Goal: Task Accomplishment & Management: Manage account settings

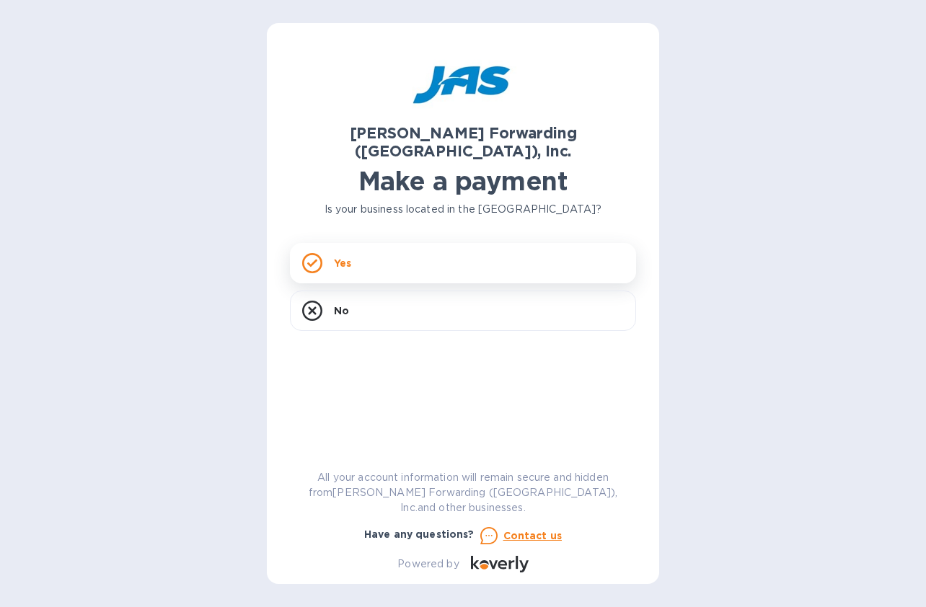
click at [317, 253] on icon at bounding box center [312, 263] width 20 height 20
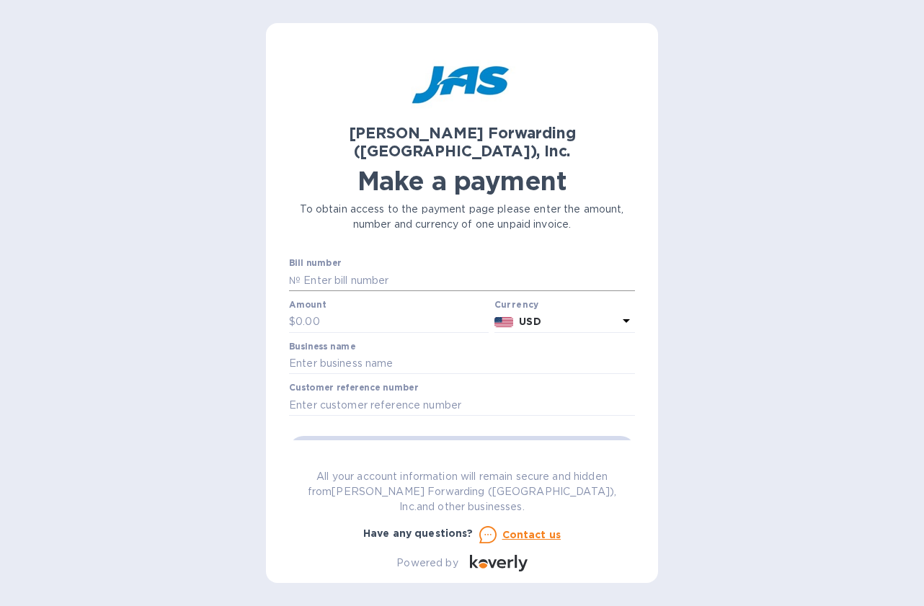
click at [332, 270] on input "text" at bounding box center [468, 281] width 335 height 22
paste input "S0125VE-0001830"
type input "S0125VE-0001830"
click at [332, 311] on input "text" at bounding box center [392, 322] width 193 height 22
click at [326, 311] on input "text" at bounding box center [392, 322] width 193 height 22
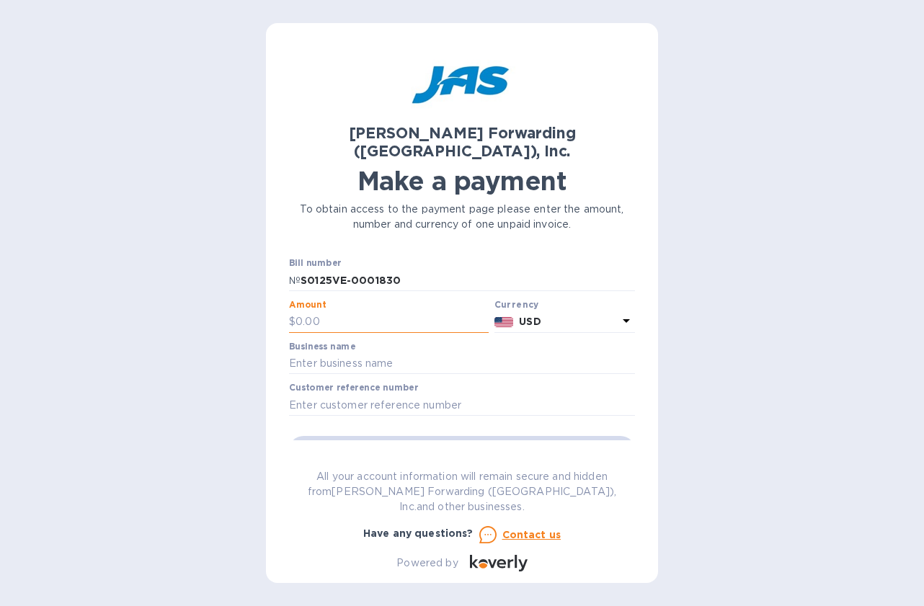
paste input "20,709.94"
type input "20,709.94"
click at [374, 353] on input "text" at bounding box center [462, 364] width 346 height 22
click at [340, 394] on input "text" at bounding box center [462, 405] width 346 height 22
paste input "BCLT501182248"
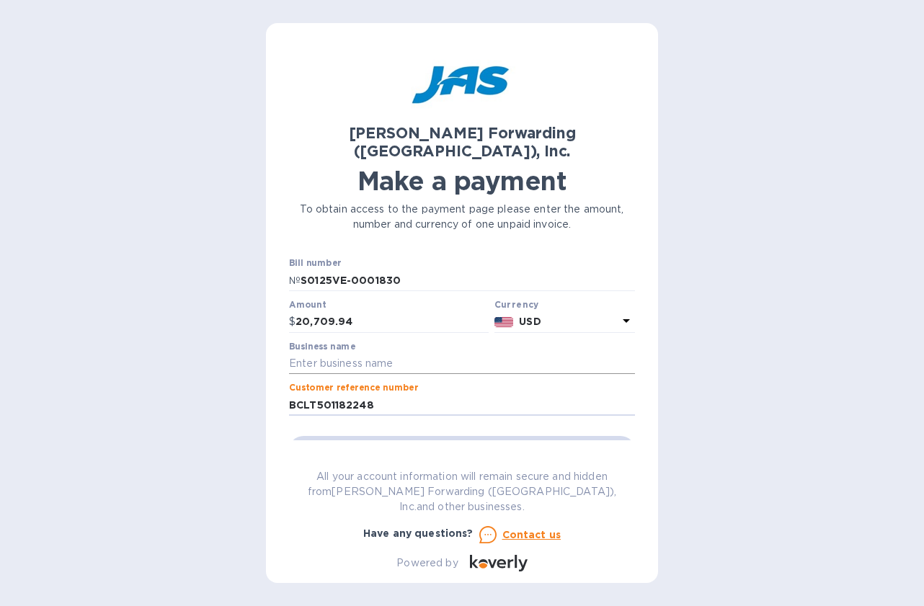
type input "BCLT501182248"
click at [314, 353] on input "text" at bounding box center [462, 364] width 346 height 22
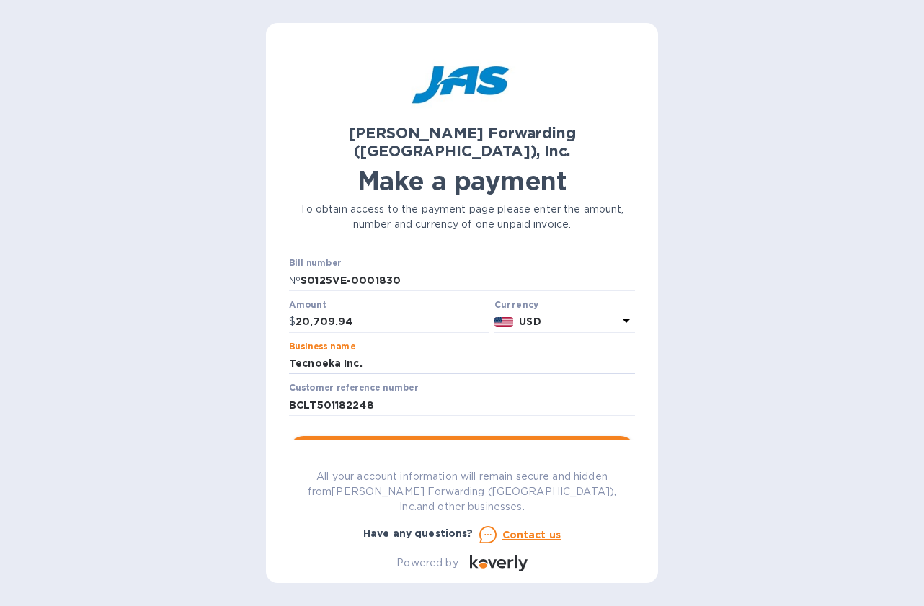
type input "Tecnoeka Inc."
click at [415, 442] on span "Go to payment page" at bounding box center [462, 450] width 323 height 17
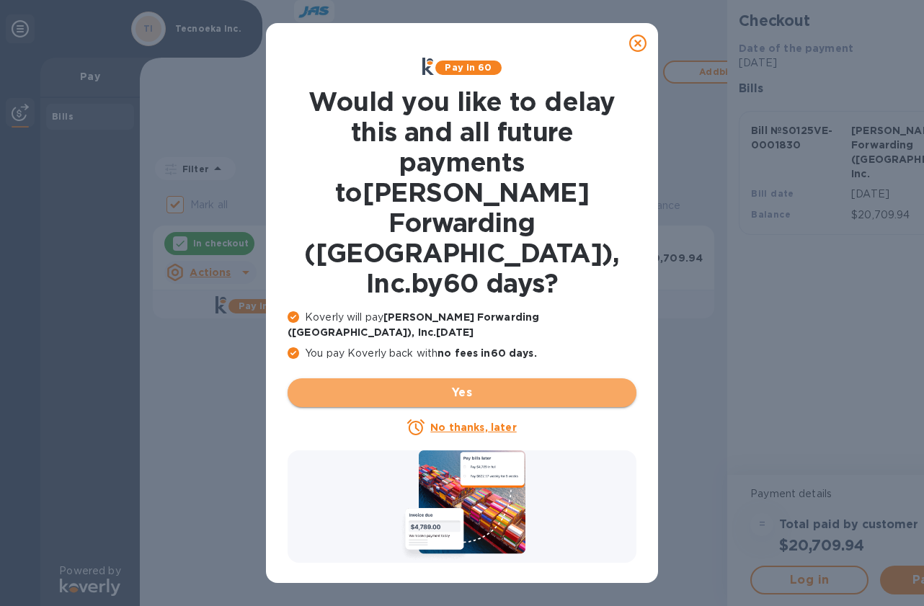
click at [451, 384] on span "Yes" at bounding box center [462, 392] width 326 height 17
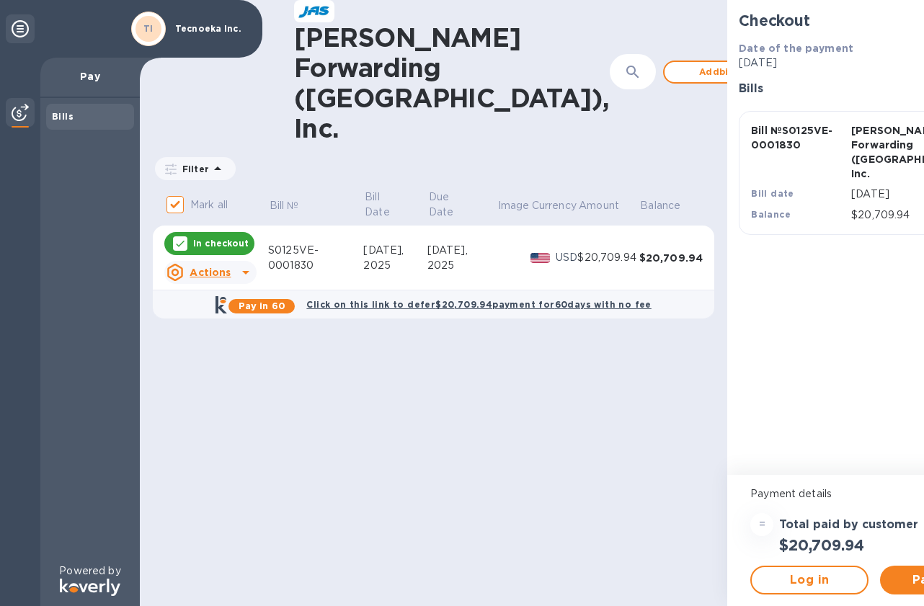
click at [242, 271] on icon at bounding box center [245, 273] width 7 height 4
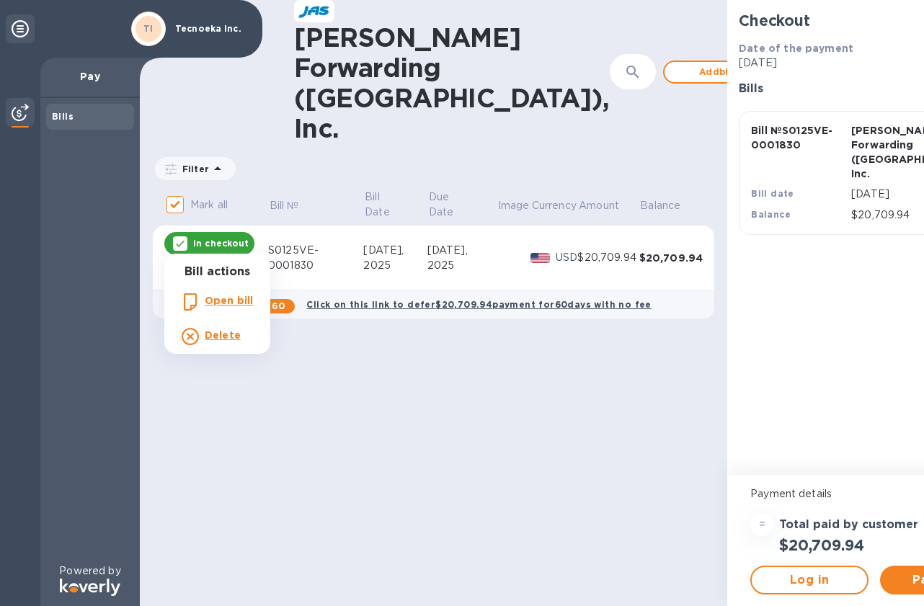
click at [711, 573] on div at bounding box center [462, 303] width 924 height 606
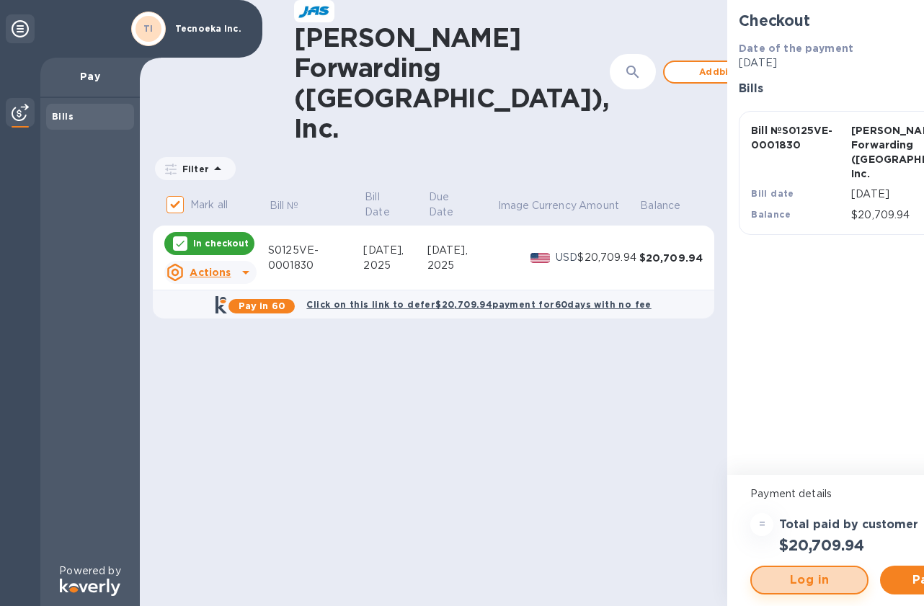
click at [764, 584] on span "Log in" at bounding box center [810, 580] width 92 height 17
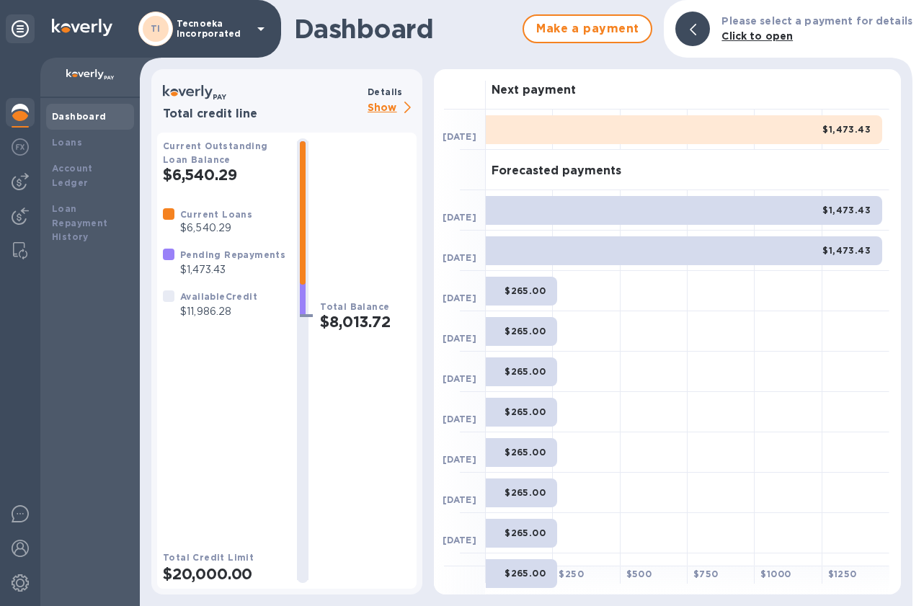
drag, startPoint x: 92, startPoint y: 90, endPoint x: 88, endPoint y: 112, distance: 22.8
click at [89, 110] on div "Dashboard Loans Account Ledger Loan Repayment History" at bounding box center [89, 332] width 99 height 549
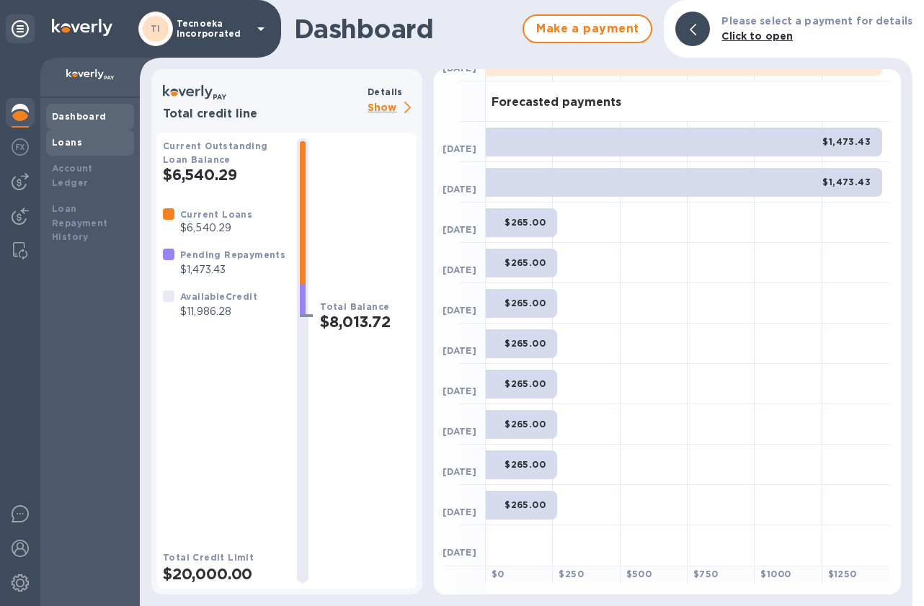
click at [80, 149] on div "Loans" at bounding box center [90, 143] width 76 height 14
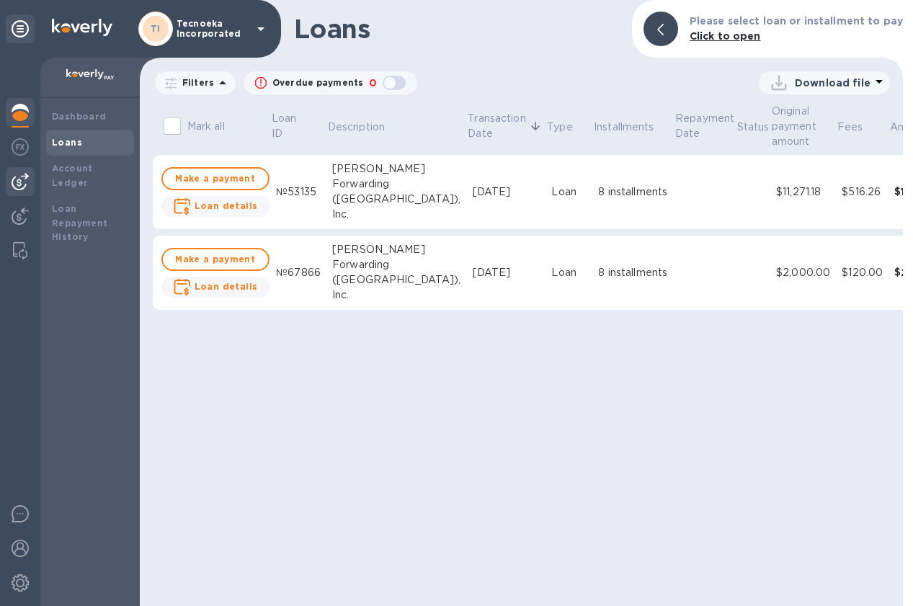
click at [21, 181] on img at bounding box center [20, 181] width 17 height 17
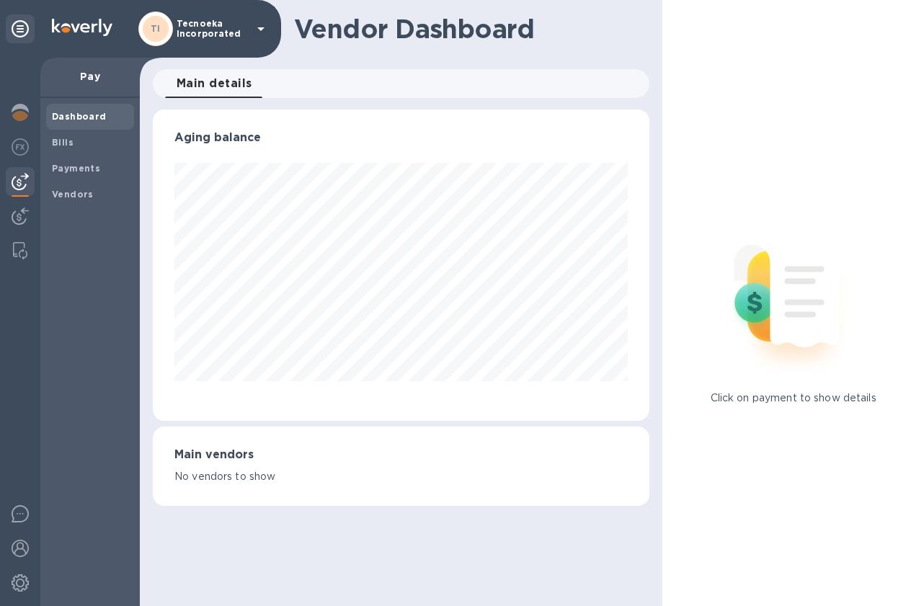
scroll to position [311, 497]
click at [17, 212] on img at bounding box center [20, 216] width 17 height 17
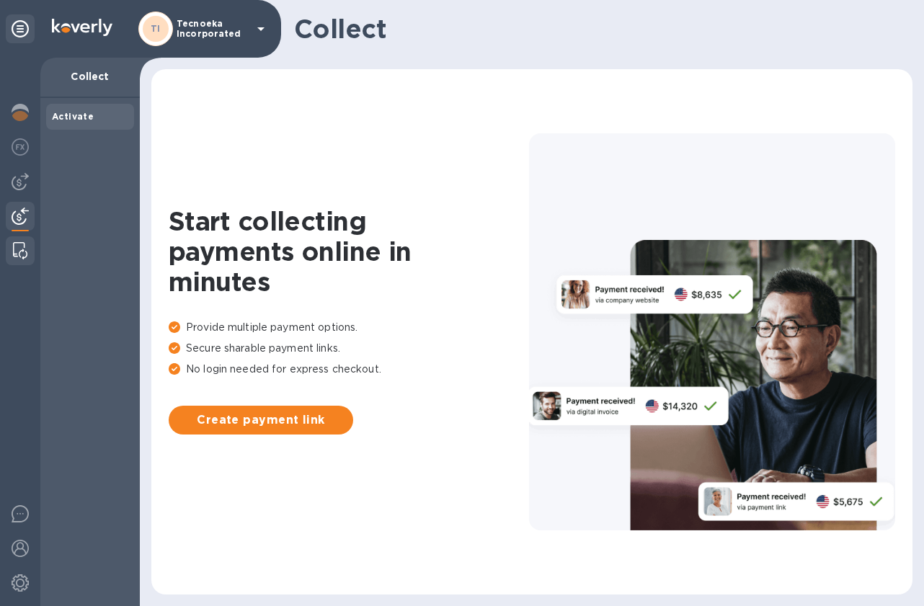
click at [17, 250] on img at bounding box center [20, 250] width 14 height 17
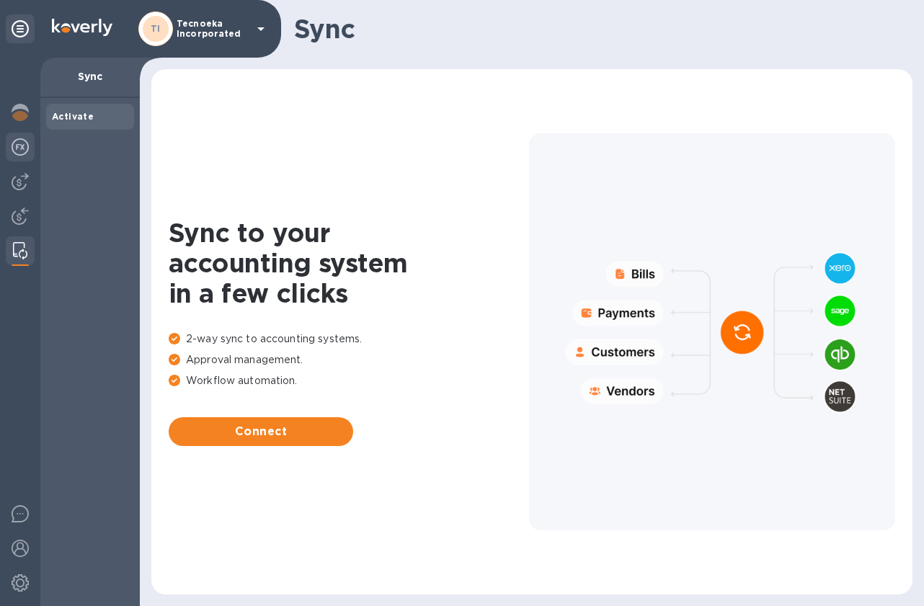
click at [20, 142] on img at bounding box center [20, 146] width 17 height 17
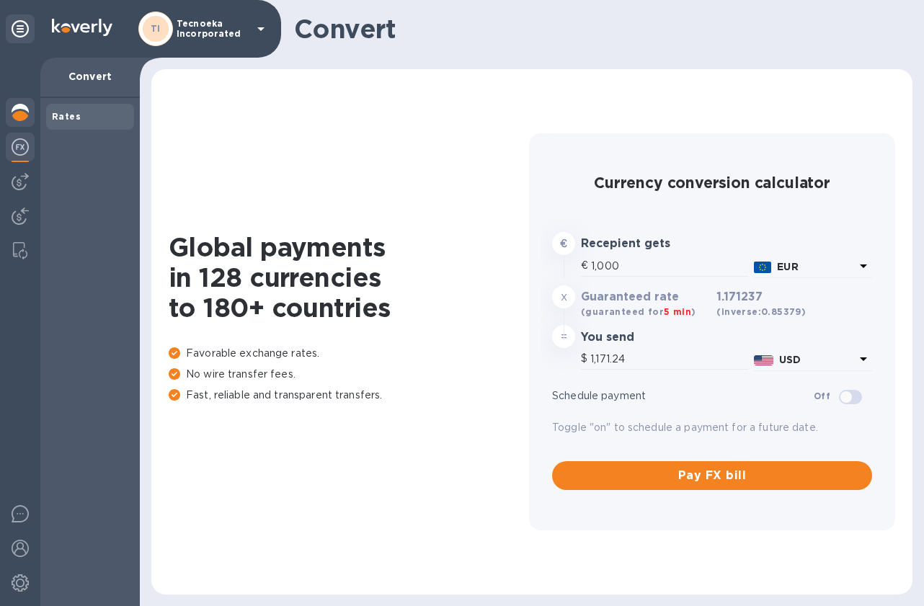
click at [16, 112] on img at bounding box center [20, 112] width 17 height 17
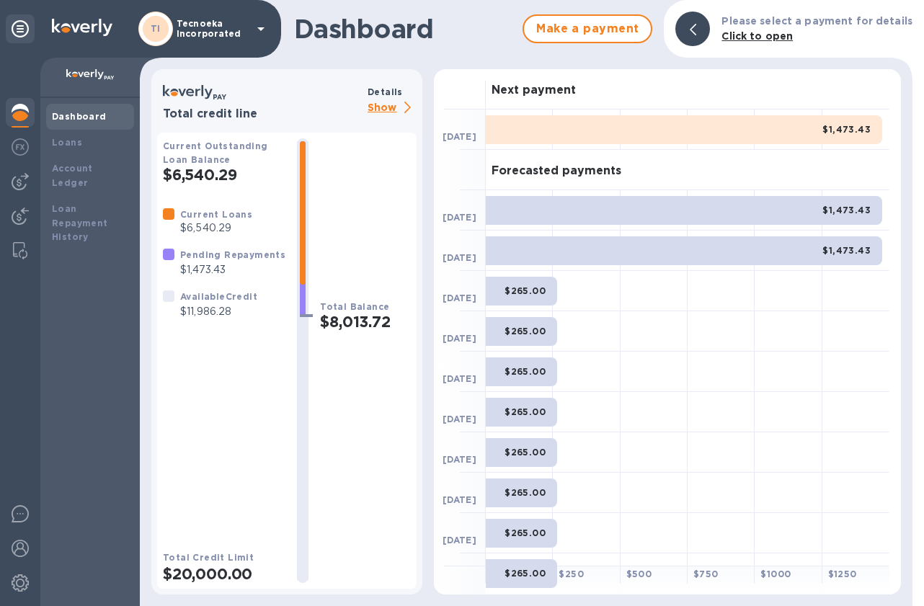
click at [262, 31] on icon at bounding box center [260, 28] width 17 height 17
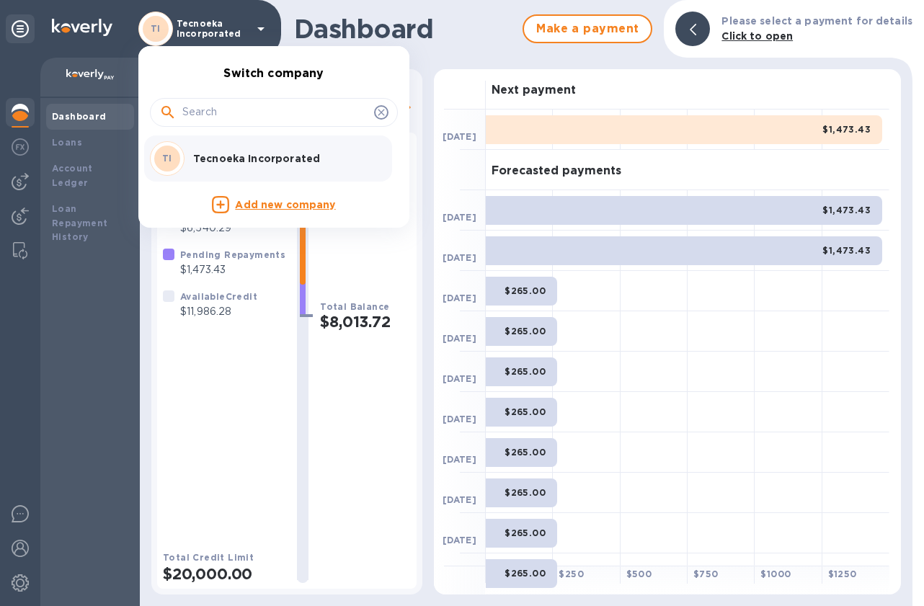
click at [451, 34] on div at bounding box center [462, 303] width 924 height 606
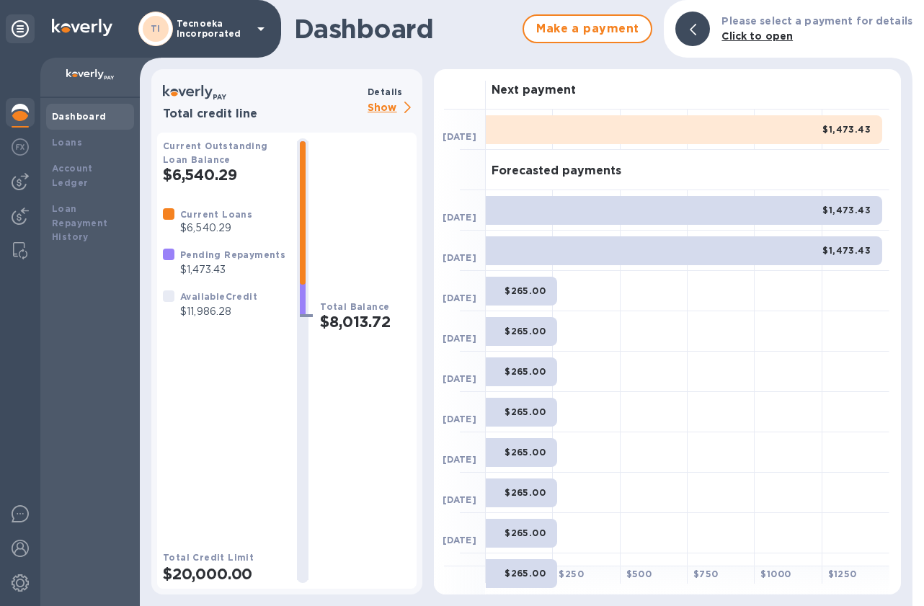
click at [89, 120] on b "Dashboard" at bounding box center [79, 116] width 55 height 11
click at [390, 107] on p "Show" at bounding box center [392, 108] width 49 height 18
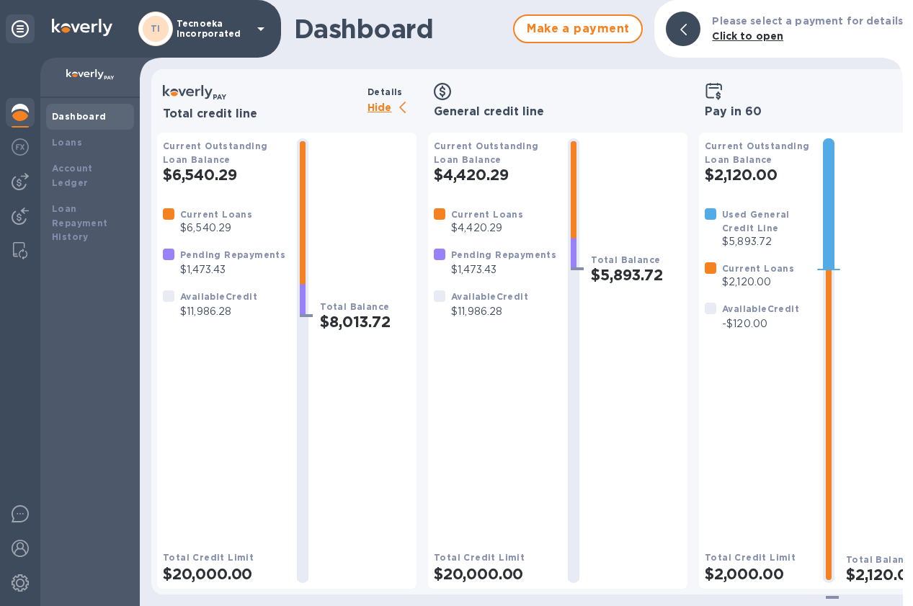
click at [92, 70] on img at bounding box center [90, 75] width 48 height 12
click at [78, 152] on div "Loans" at bounding box center [90, 143] width 88 height 26
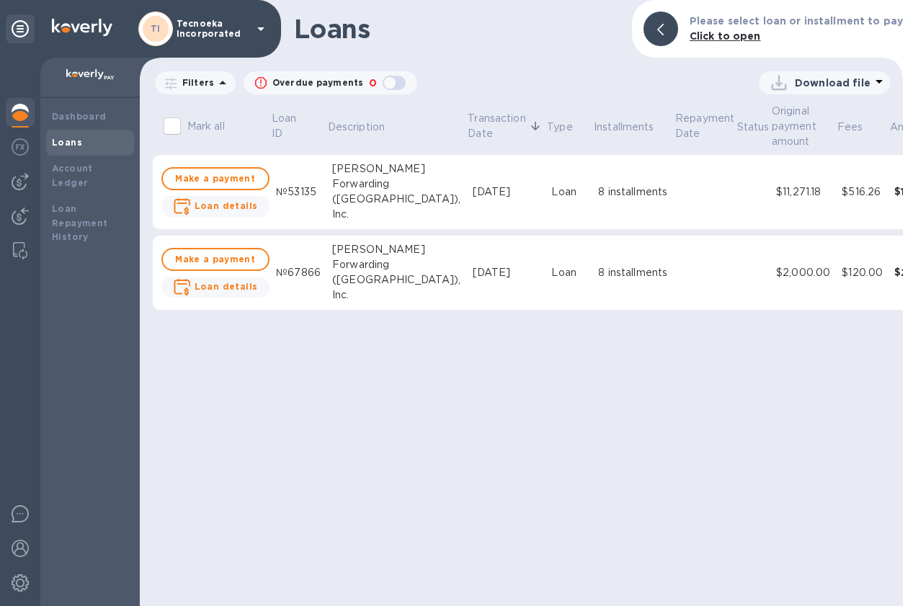
click at [733, 35] on b "Click to open" at bounding box center [725, 36] width 71 height 12
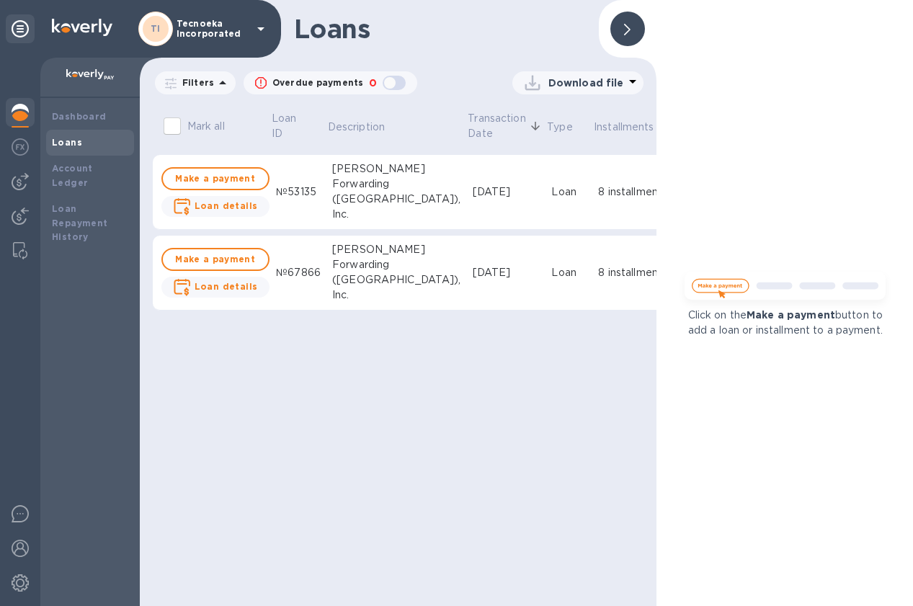
click at [618, 35] on div at bounding box center [628, 29] width 35 height 35
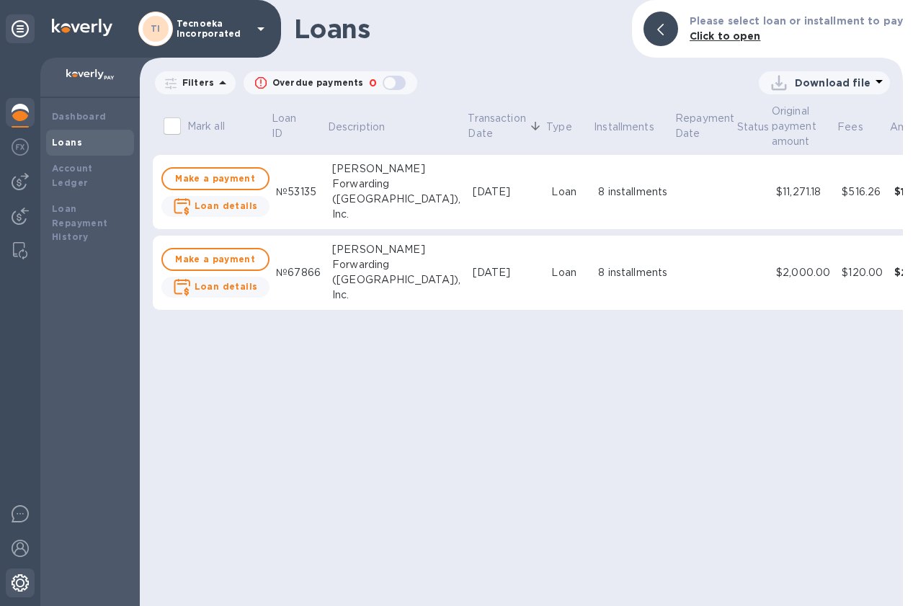
click at [17, 578] on img at bounding box center [20, 583] width 17 height 17
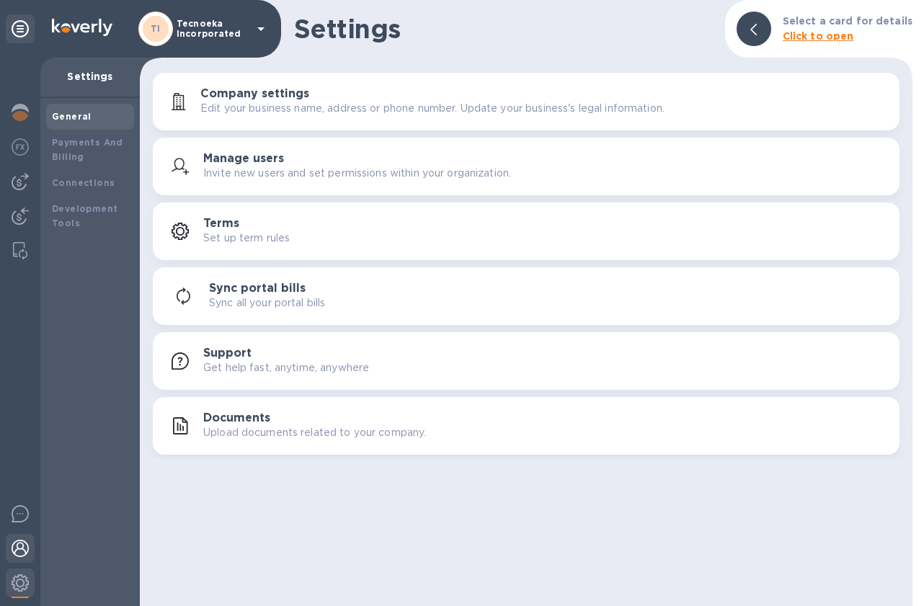
click at [22, 551] on img at bounding box center [20, 548] width 17 height 17
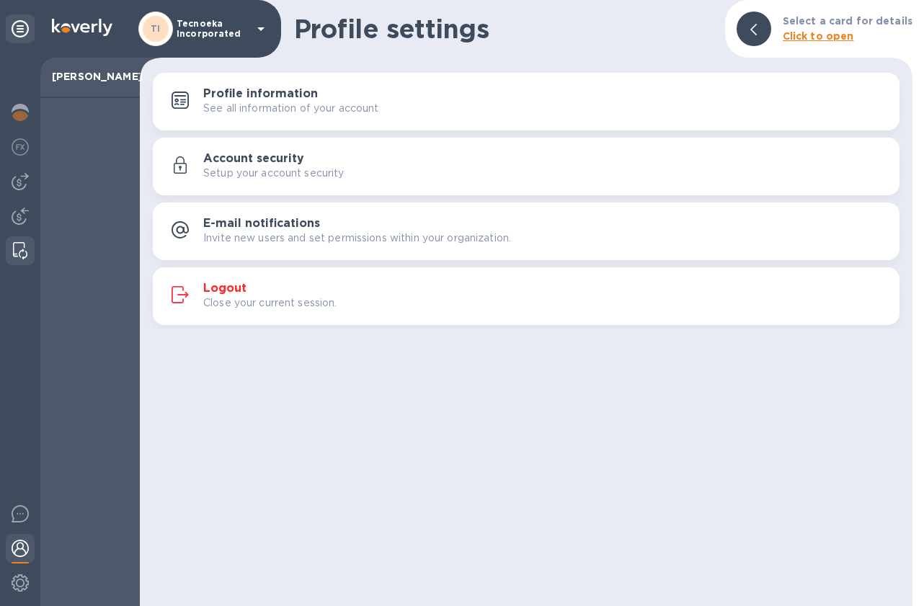
click at [16, 248] on img at bounding box center [20, 250] width 14 height 17
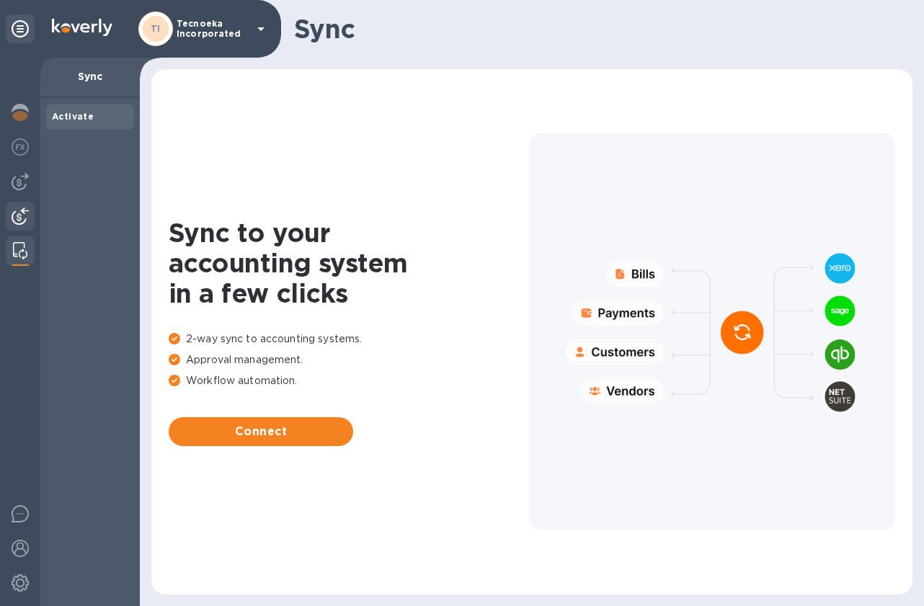
click at [21, 210] on img at bounding box center [20, 216] width 17 height 17
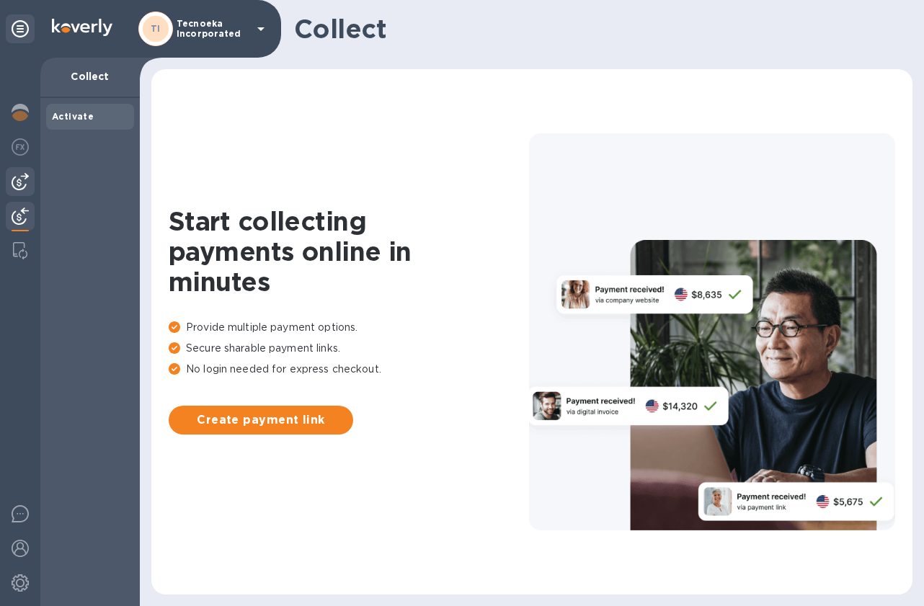
click at [25, 177] on img at bounding box center [20, 181] width 17 height 17
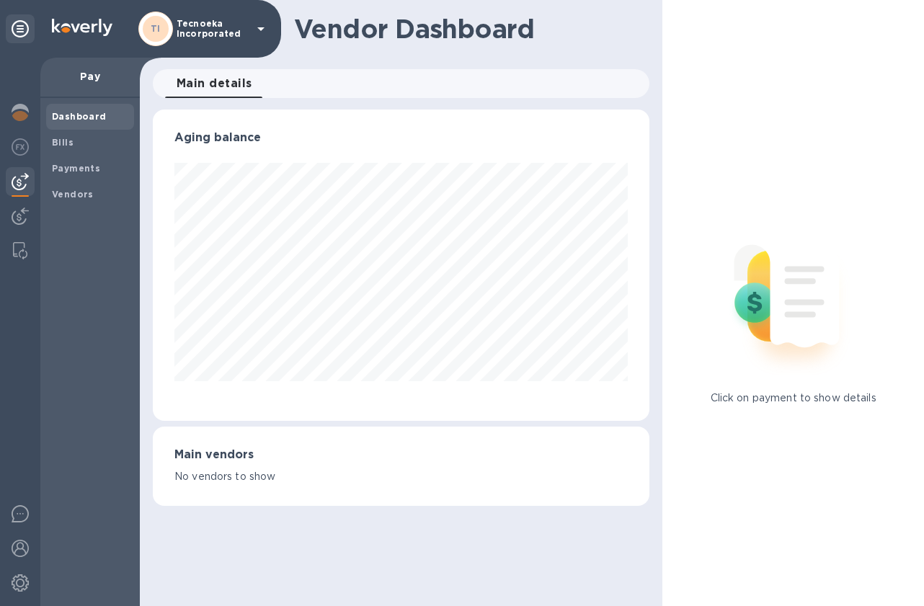
scroll to position [311, 497]
click at [26, 149] on img at bounding box center [20, 146] width 17 height 17
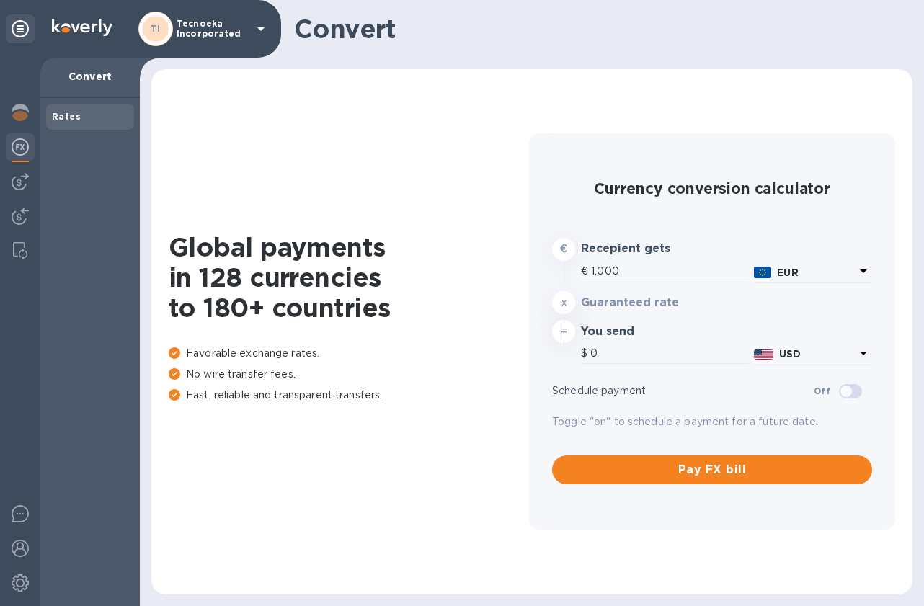
type input "1,171.24"
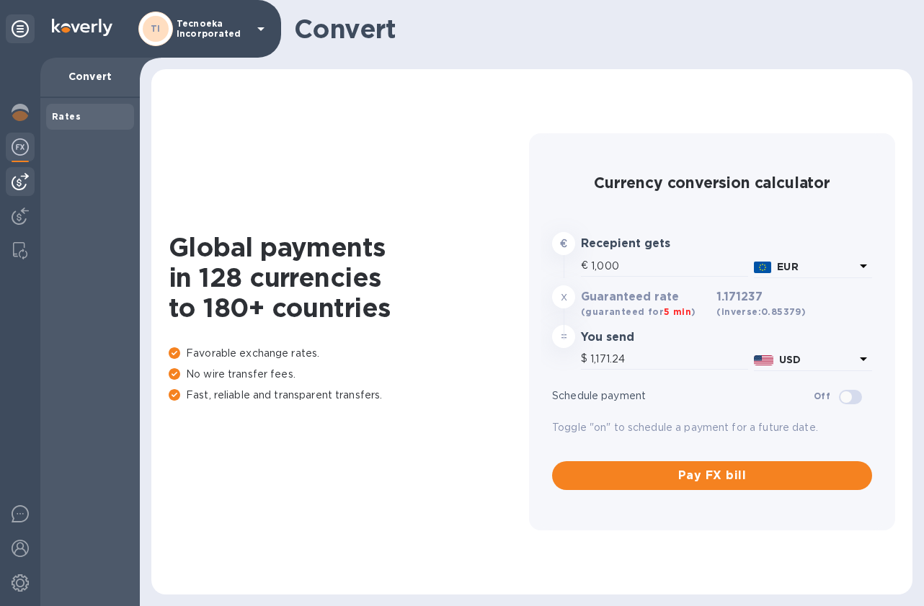
click at [26, 180] on img at bounding box center [20, 181] width 17 height 17
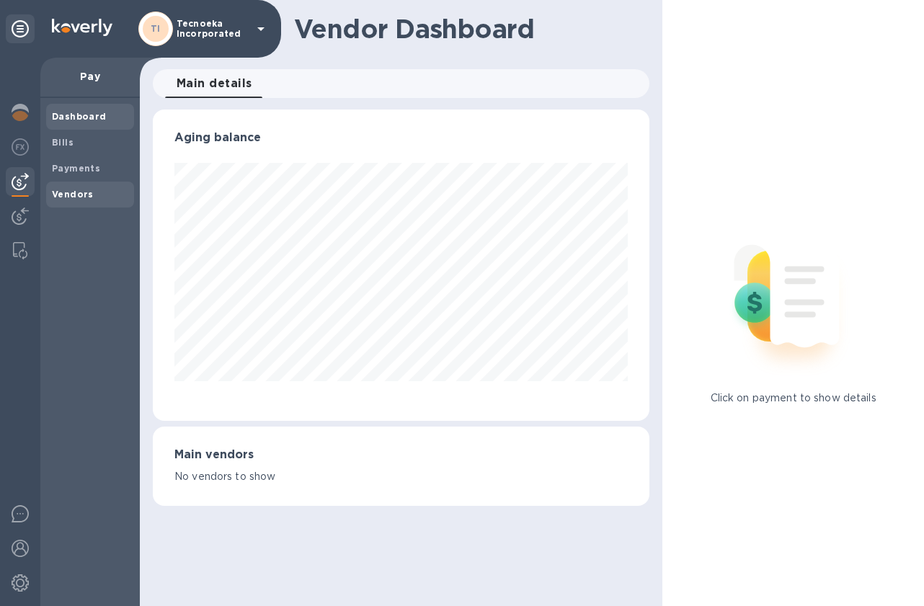
scroll to position [311, 497]
click at [87, 196] on b "Vendors" at bounding box center [73, 194] width 42 height 11
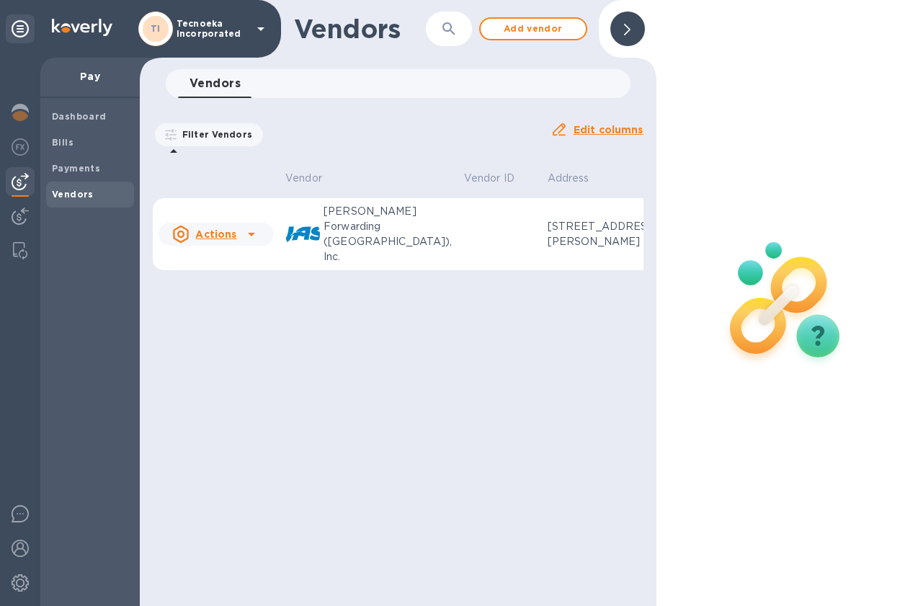
click at [335, 236] on p "[PERSON_NAME] Forwarding ([GEOGRAPHIC_DATA]), Inc." at bounding box center [388, 234] width 129 height 61
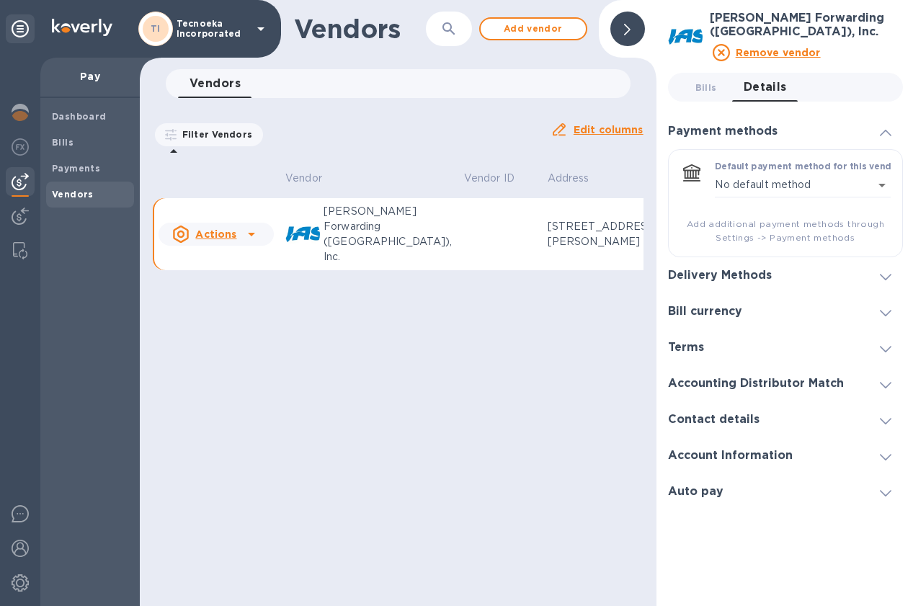
click at [260, 226] on div at bounding box center [251, 234] width 23 height 23
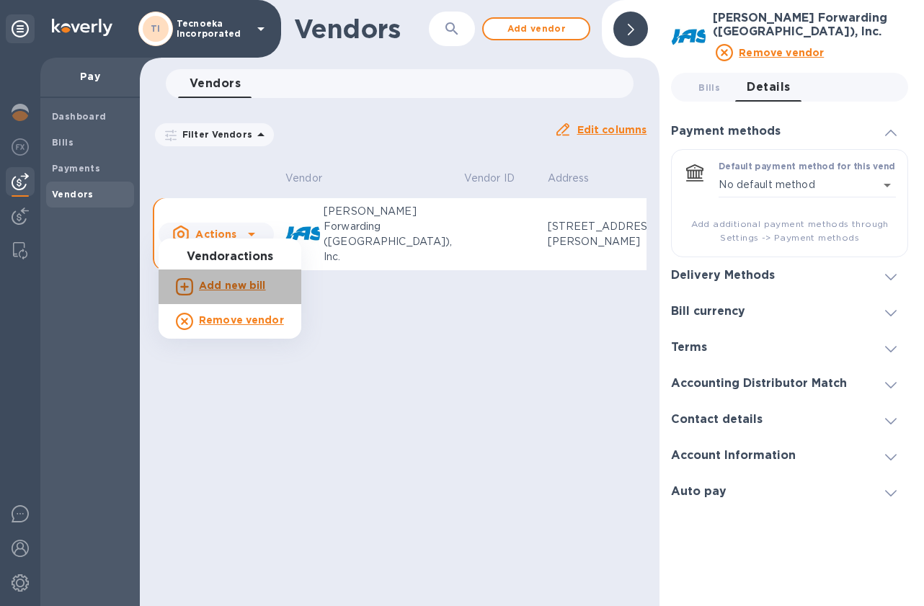
click at [232, 283] on b "Add new bill" at bounding box center [232, 286] width 67 height 12
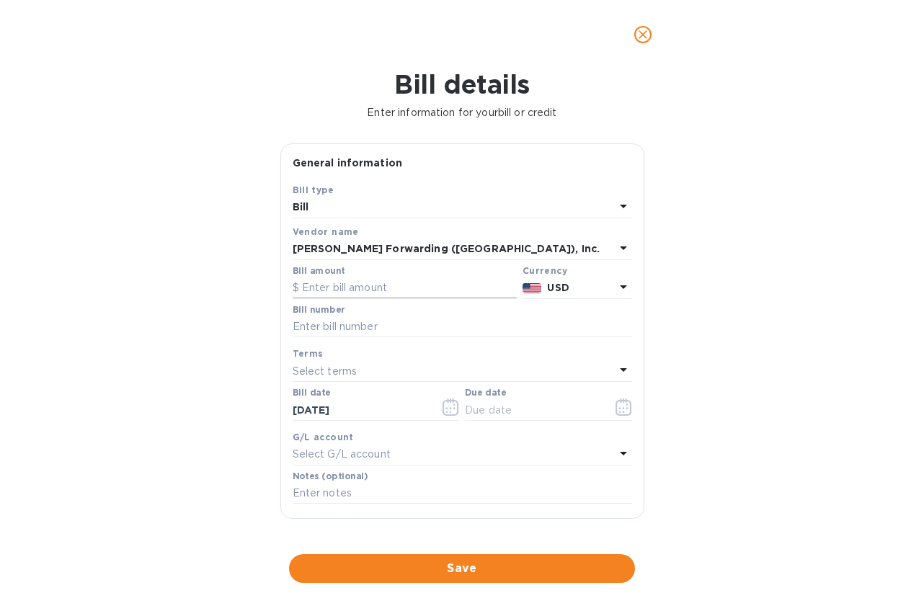
click at [317, 288] on input "text" at bounding box center [405, 289] width 224 height 22
click at [357, 288] on input "text" at bounding box center [405, 289] width 224 height 22
click at [326, 289] on input "text" at bounding box center [405, 289] width 224 height 22
type input "20,709.94"
click at [322, 323] on input "text" at bounding box center [463, 328] width 340 height 22
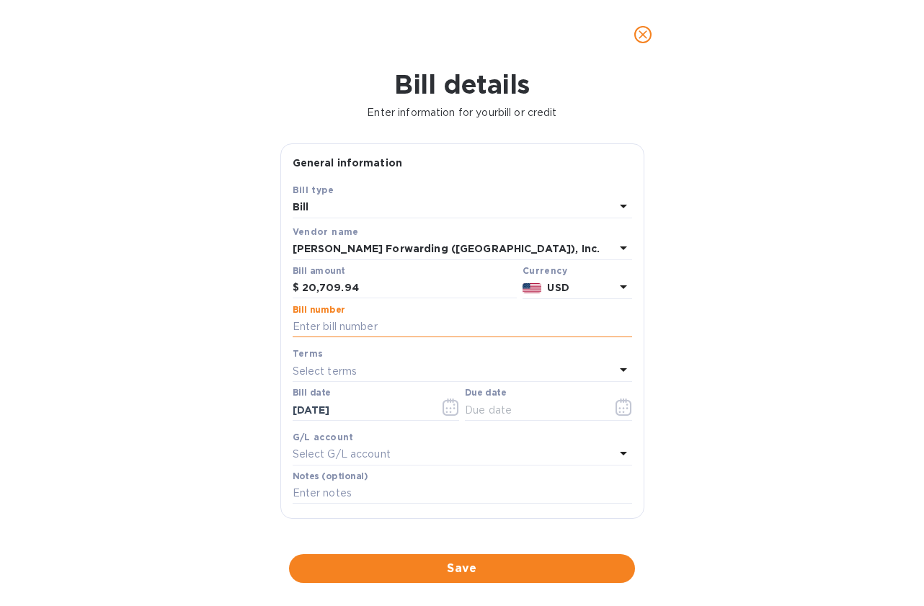
paste input "S0125VE-0001830"
type input "S0125VE-0001830"
click at [620, 376] on icon at bounding box center [623, 369] width 17 height 17
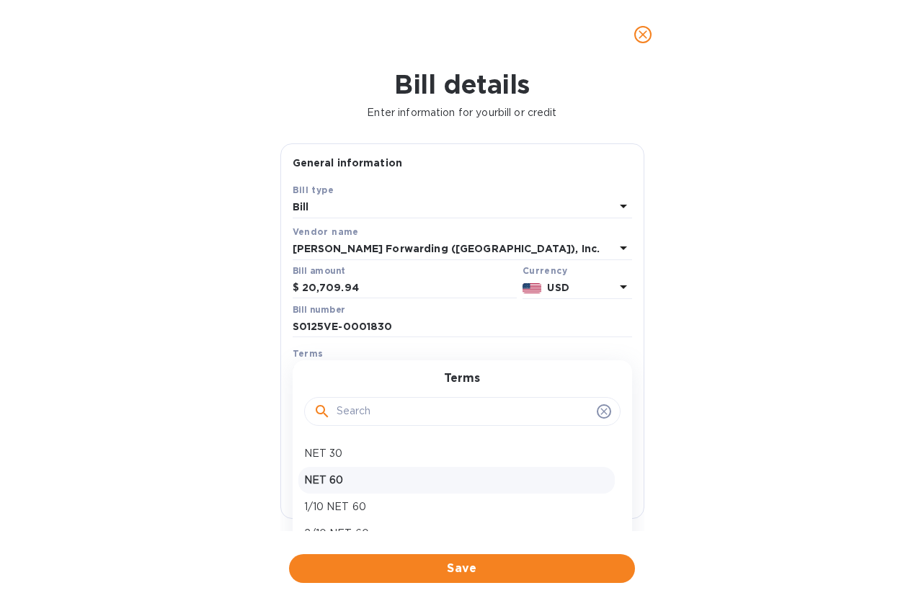
click at [503, 487] on p "NET 60" at bounding box center [456, 480] width 305 height 15
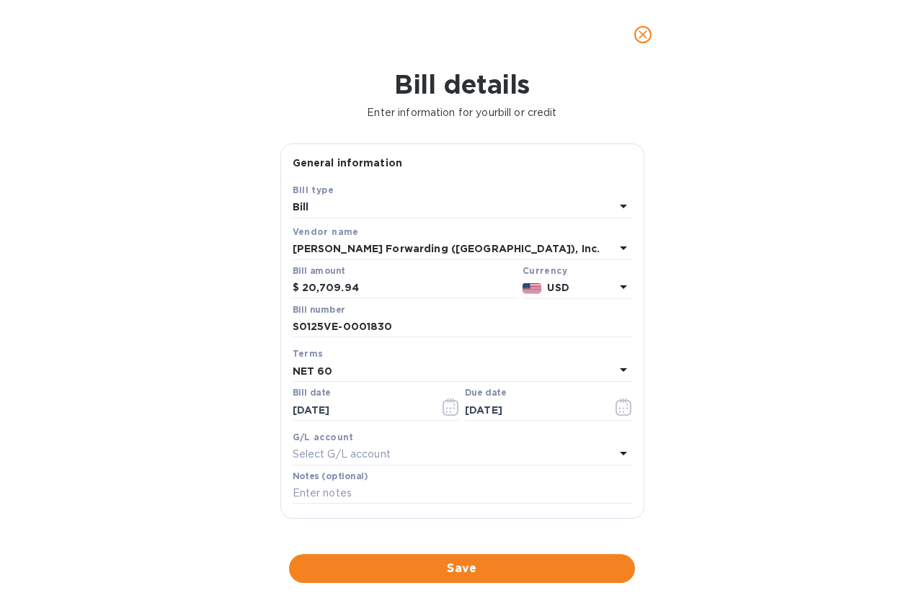
click at [618, 451] on icon at bounding box center [623, 453] width 17 height 17
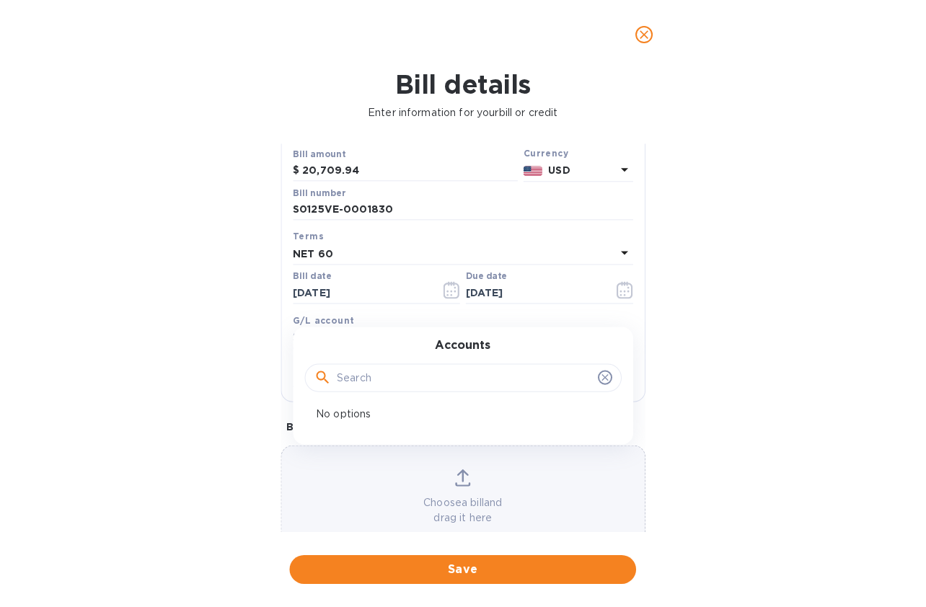
scroll to position [152, 0]
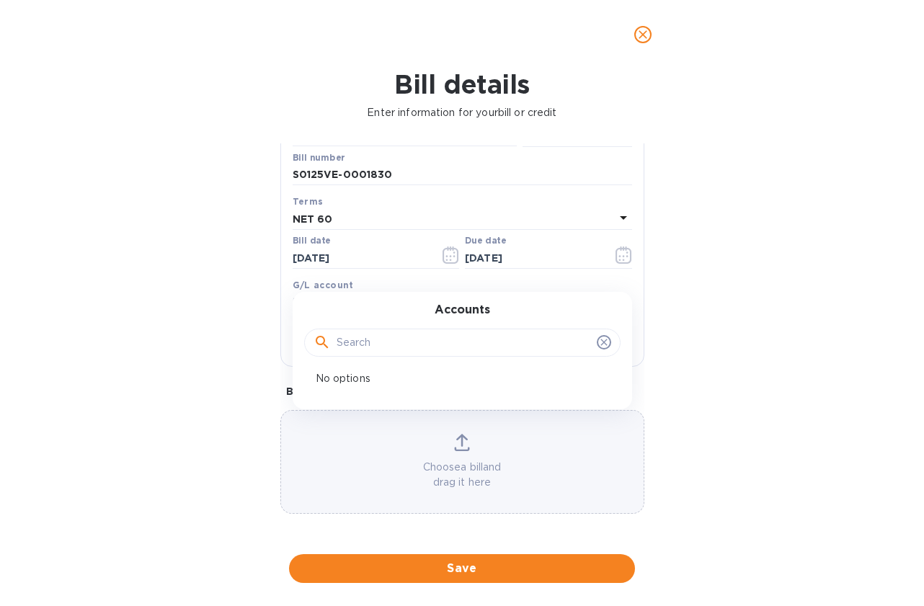
click at [281, 339] on div "Save Bill type Bill Vendor name JAS Forwarding (USA), Inc. Bill amount $ 20,709…" at bounding box center [462, 198] width 363 height 336
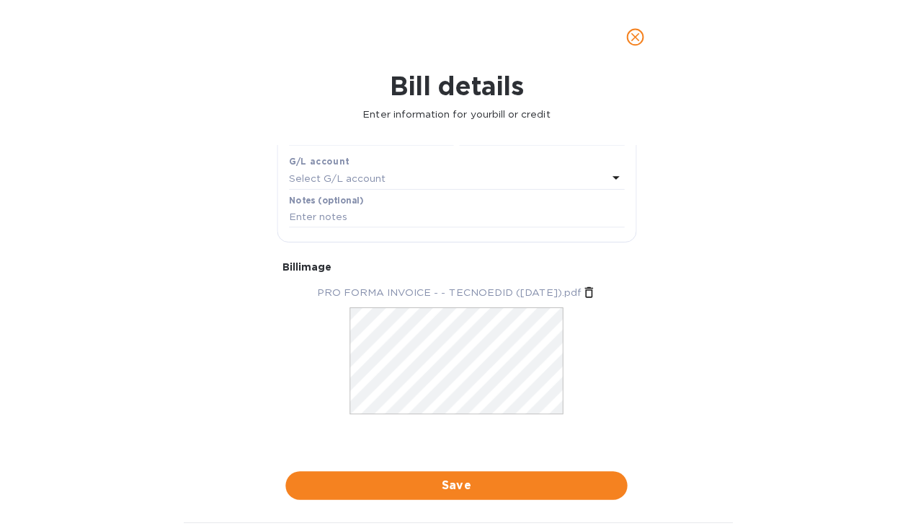
scroll to position [0, 0]
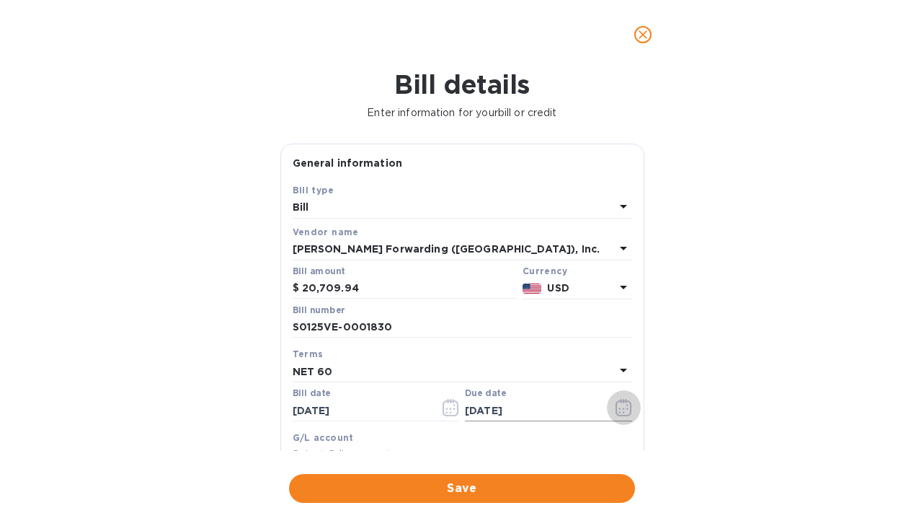
click at [620, 409] on icon "button" at bounding box center [624, 407] width 17 height 17
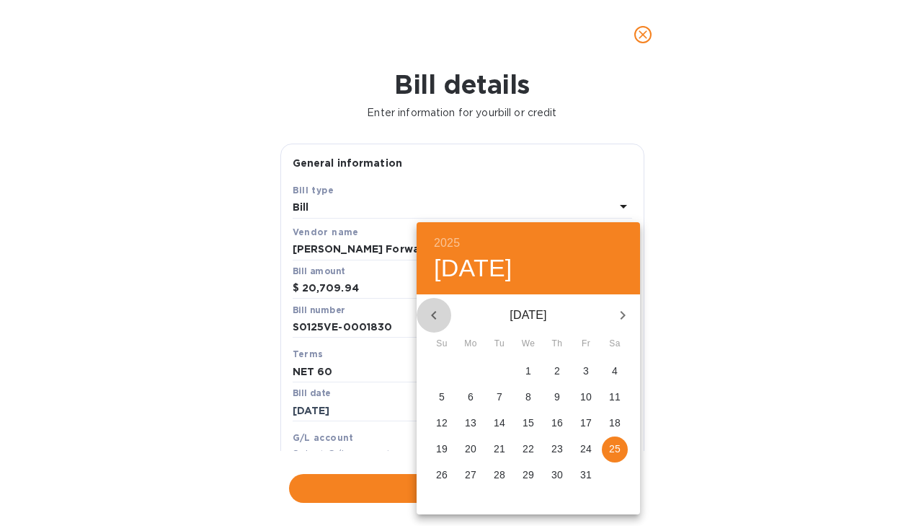
click at [433, 311] on icon "button" at bounding box center [433, 314] width 17 height 17
click at [438, 317] on icon "button" at bounding box center [433, 314] width 17 height 17
click at [498, 476] on p "26" at bounding box center [500, 474] width 12 height 14
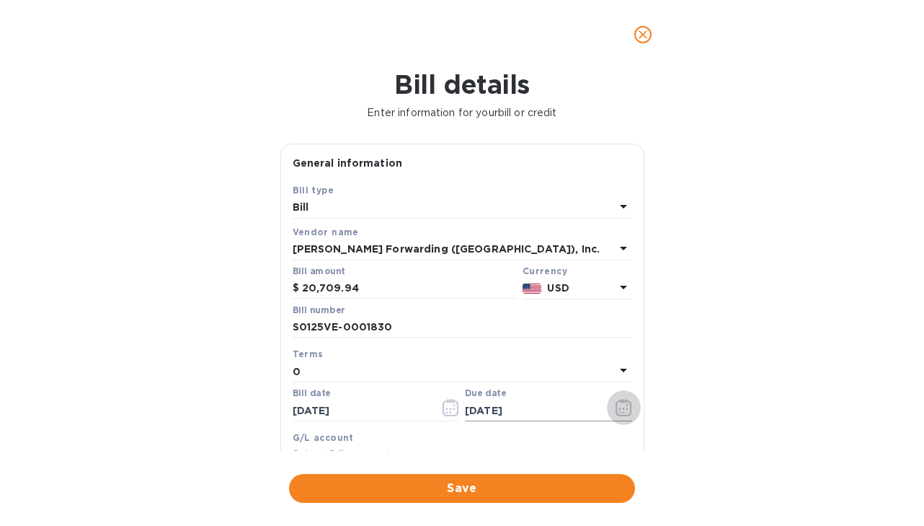
click at [619, 407] on icon "button" at bounding box center [624, 407] width 17 height 17
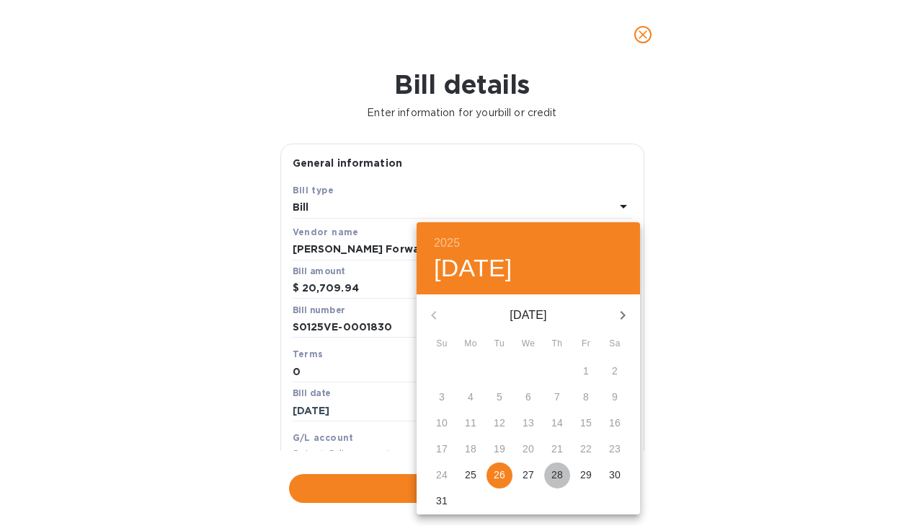
click at [552, 473] on p "28" at bounding box center [558, 474] width 12 height 14
type input "08/28/2025"
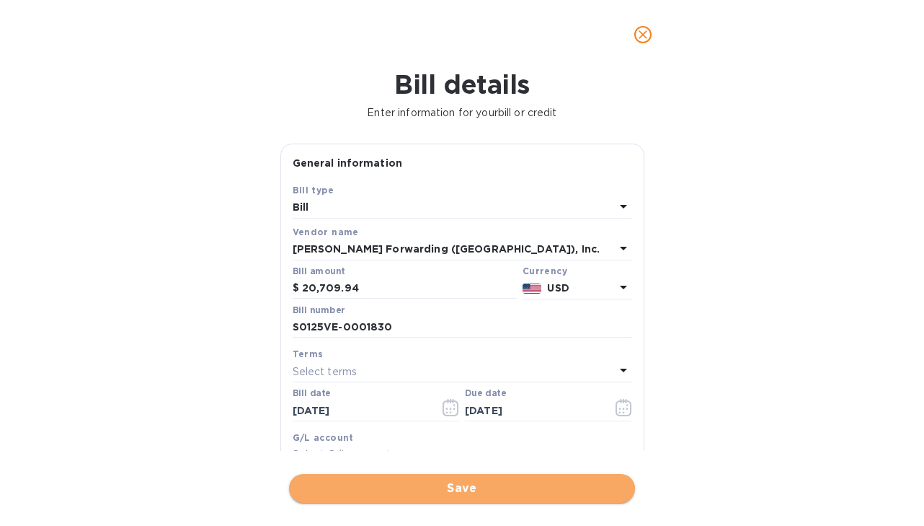
click at [466, 485] on span "Save" at bounding box center [462, 487] width 323 height 17
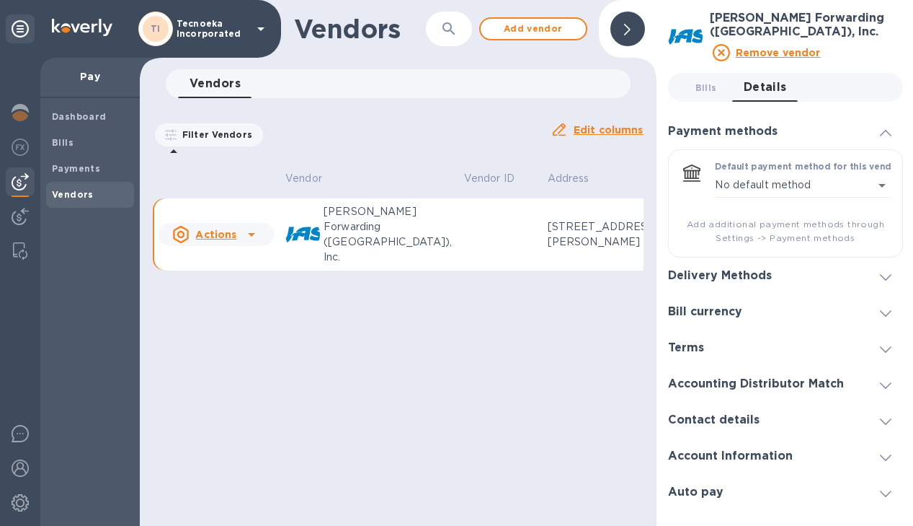
click at [459, 232] on td at bounding box center [501, 234] width 84 height 73
click at [246, 226] on icon at bounding box center [251, 234] width 17 height 17
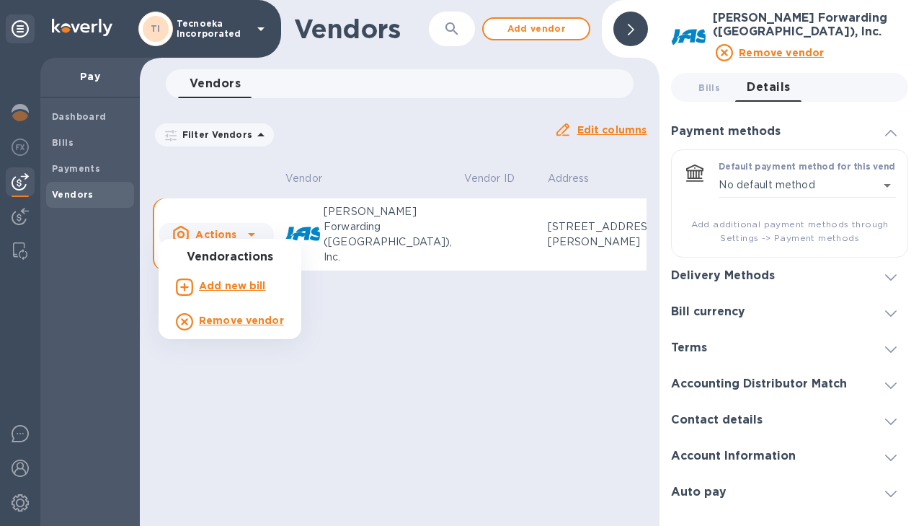
click at [390, 239] on div at bounding box center [462, 263] width 924 height 526
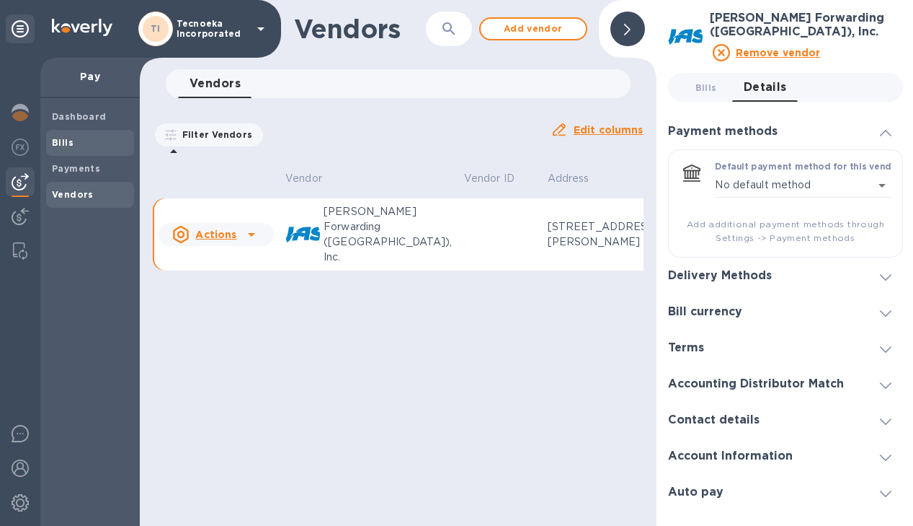
click at [75, 138] on span "Bills" at bounding box center [90, 143] width 76 height 14
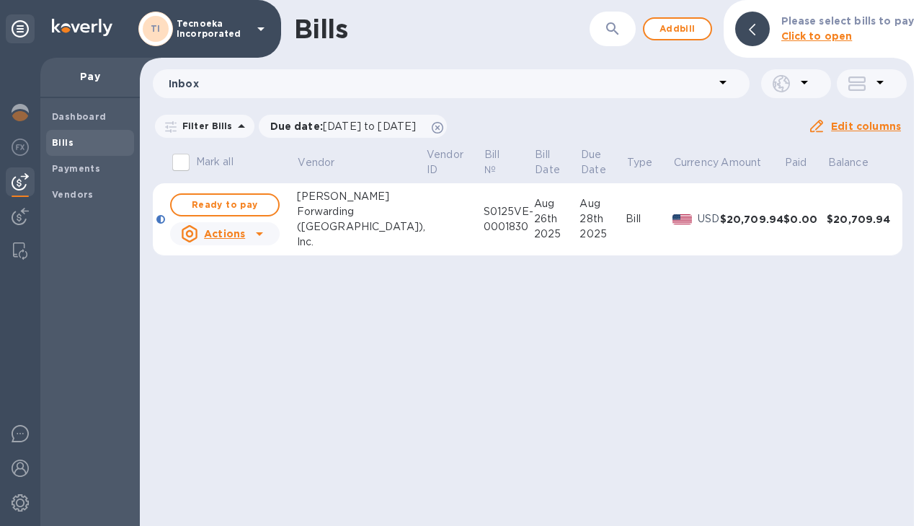
click at [263, 228] on icon at bounding box center [259, 233] width 17 height 17
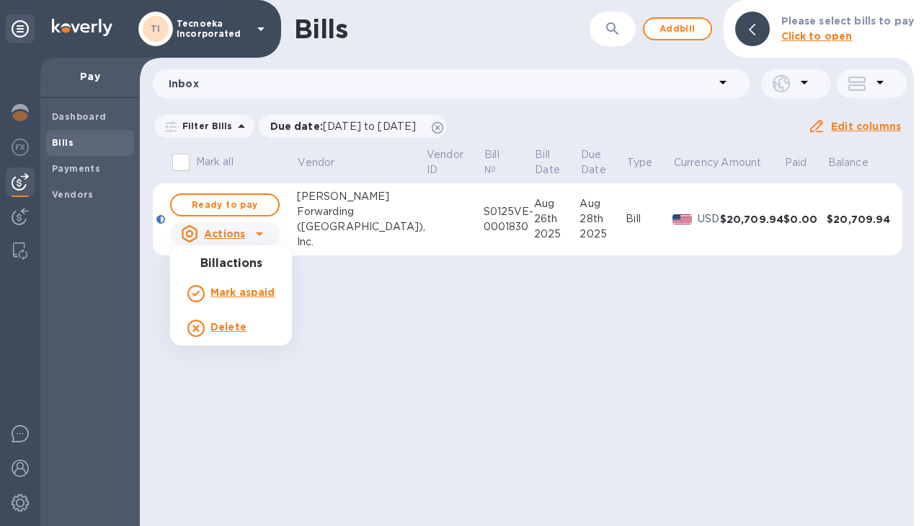
click at [231, 205] on div at bounding box center [462, 263] width 924 height 526
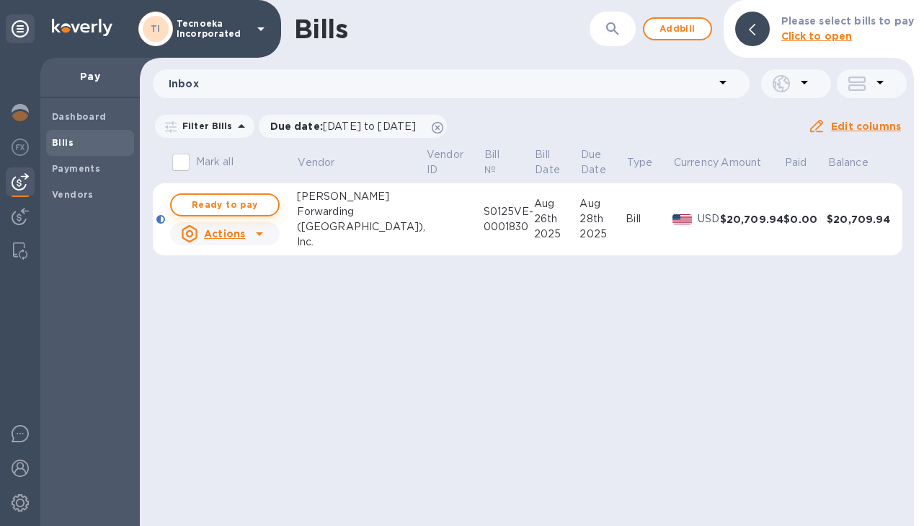
click at [231, 201] on span "Ready to pay" at bounding box center [225, 204] width 84 height 17
checkbox input "true"
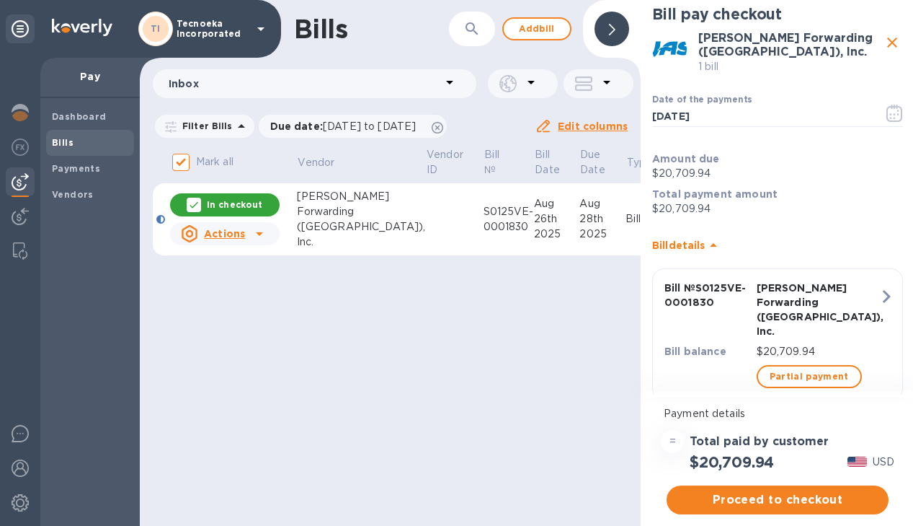
scroll to position [11, 0]
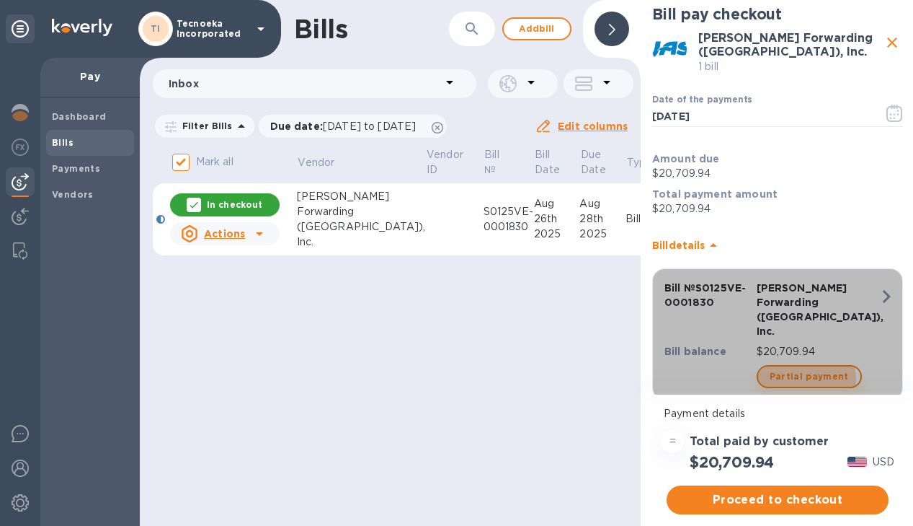
click at [789, 368] on span "Partial payment" at bounding box center [809, 376] width 79 height 17
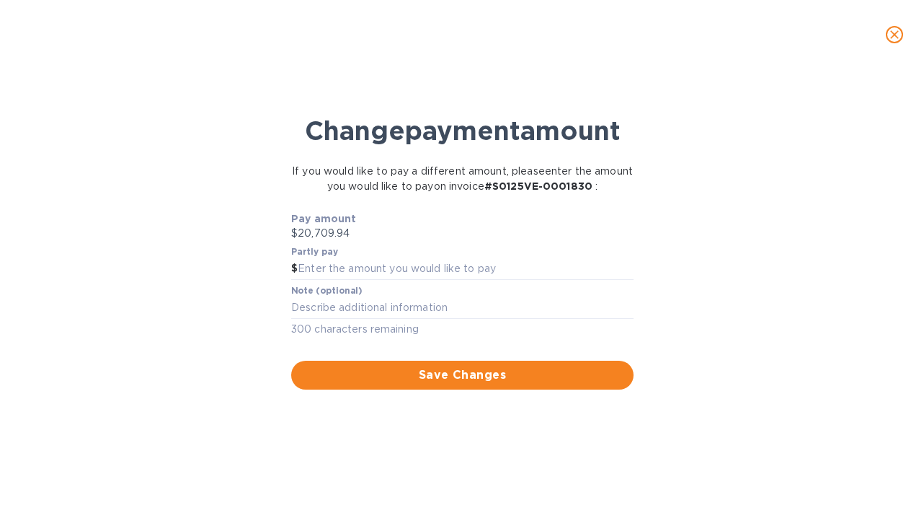
scroll to position [0, 0]
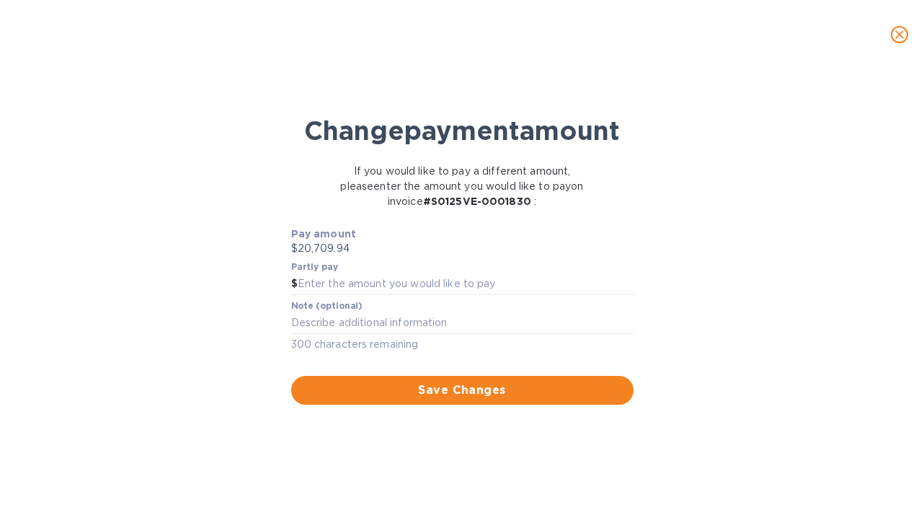
click at [787, 185] on div "Change payment amount If you would like to pay a different amount, please enter…" at bounding box center [462, 303] width 901 height 446
click at [895, 40] on icon "close" at bounding box center [900, 34] width 14 height 14
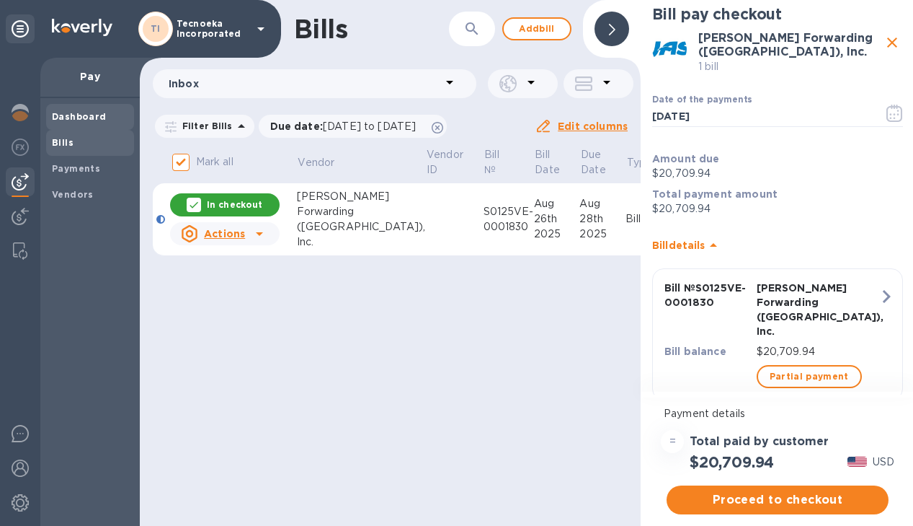
click at [114, 109] on div "Dashboard" at bounding box center [90, 117] width 88 height 26
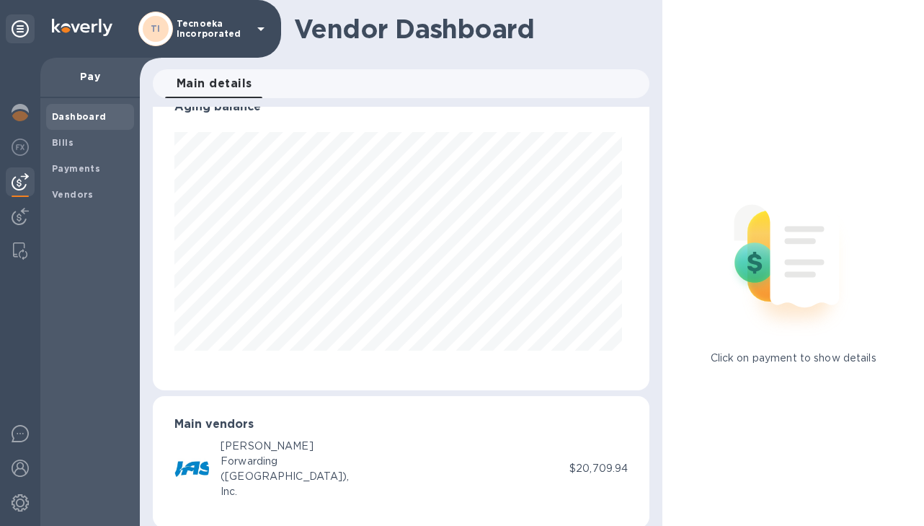
scroll to position [48, 0]
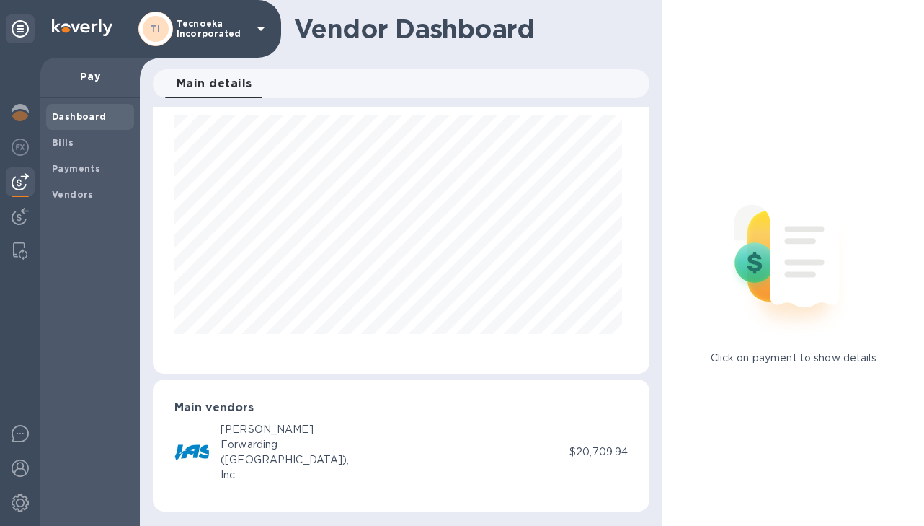
click at [725, 353] on p "Click on payment to show details" at bounding box center [794, 357] width 166 height 15
click at [589, 464] on div "JAS Forwarding (USA), Inc. $20,709.94" at bounding box center [401, 452] width 454 height 61
click at [588, 448] on p "$20,709.94" at bounding box center [599, 451] width 58 height 15
click at [87, 76] on p "Pay" at bounding box center [90, 76] width 76 height 14
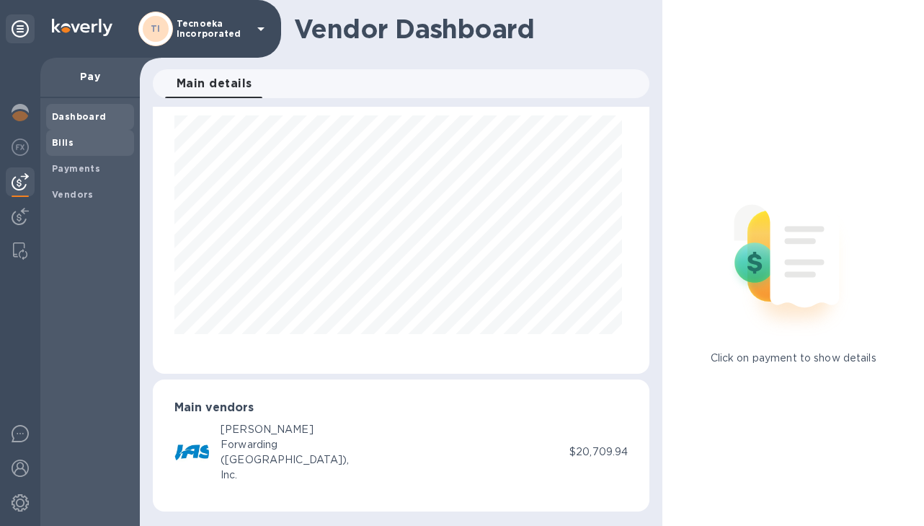
click at [86, 143] on span "Bills" at bounding box center [90, 143] width 76 height 14
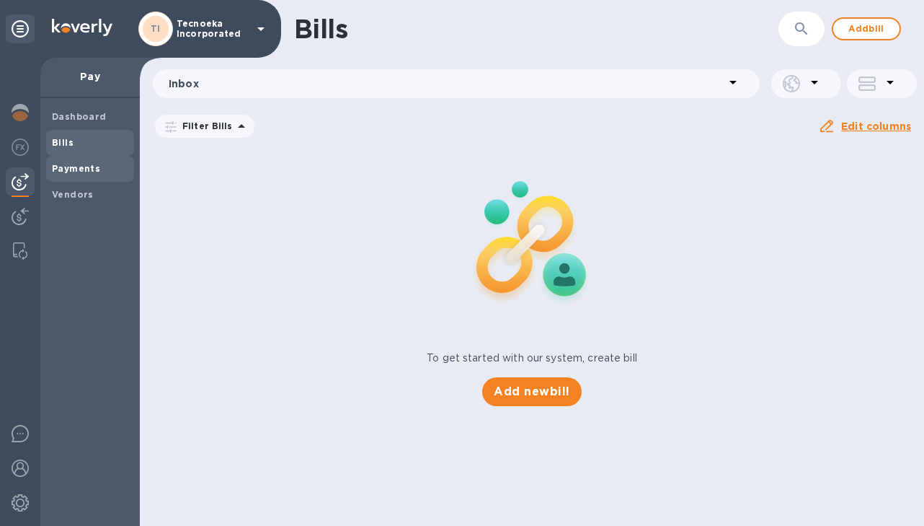
click at [84, 159] on div "Payments" at bounding box center [90, 169] width 88 height 26
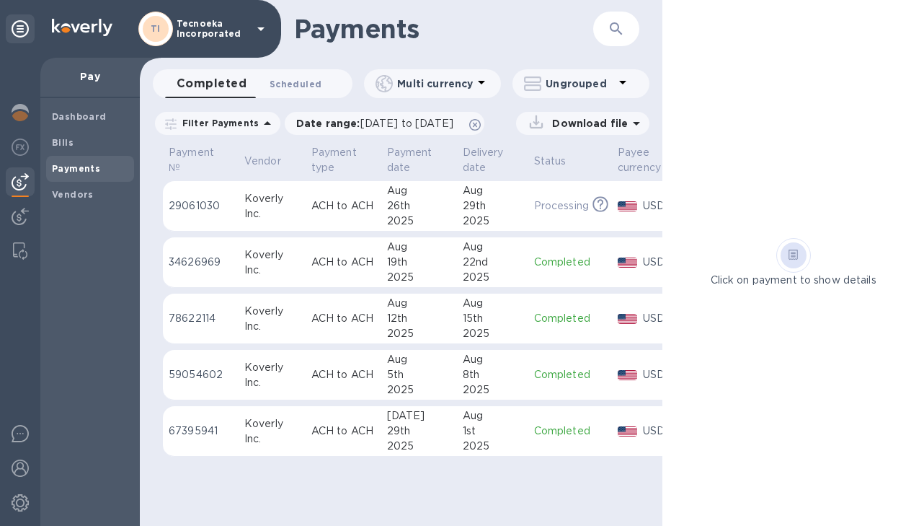
click at [300, 83] on span "Scheduled 0" at bounding box center [296, 83] width 52 height 15
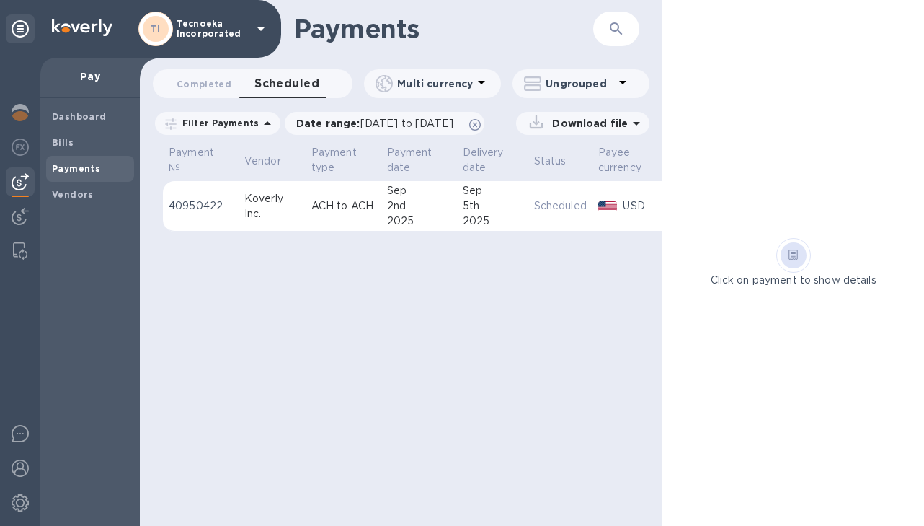
click at [256, 213] on div "Inc." at bounding box center [272, 213] width 56 height 15
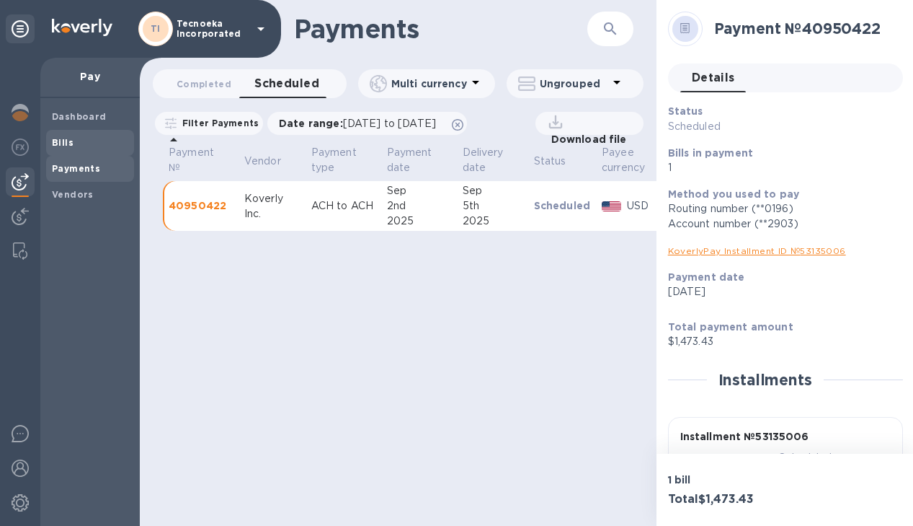
click at [79, 136] on span "Bills" at bounding box center [90, 143] width 76 height 14
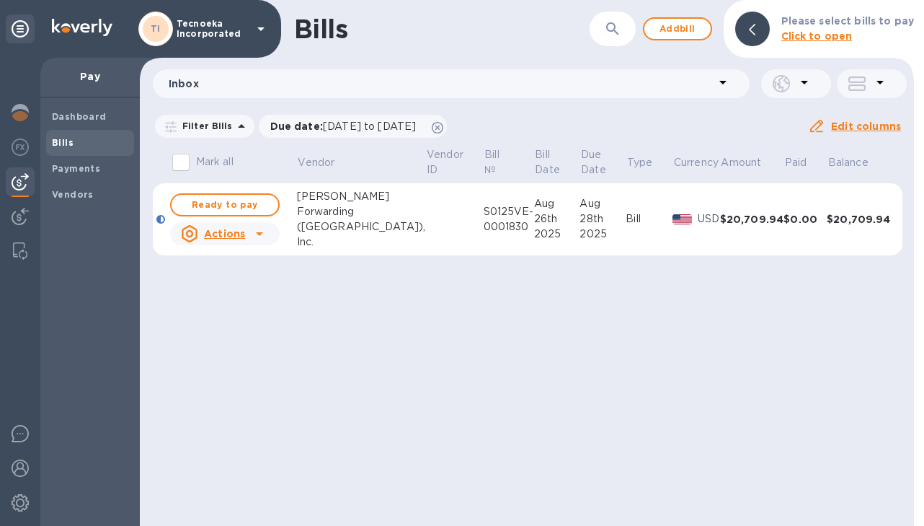
click at [267, 239] on icon at bounding box center [259, 233] width 17 height 17
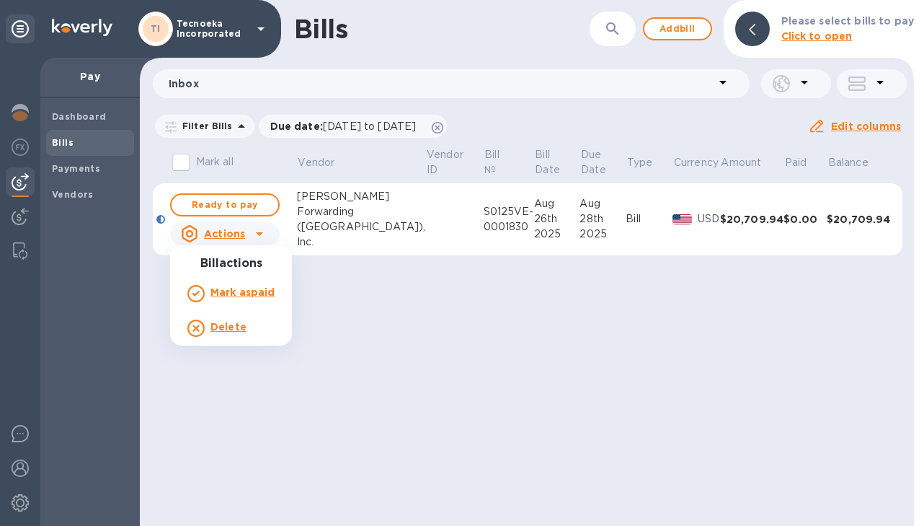
click at [253, 203] on div at bounding box center [462, 263] width 924 height 526
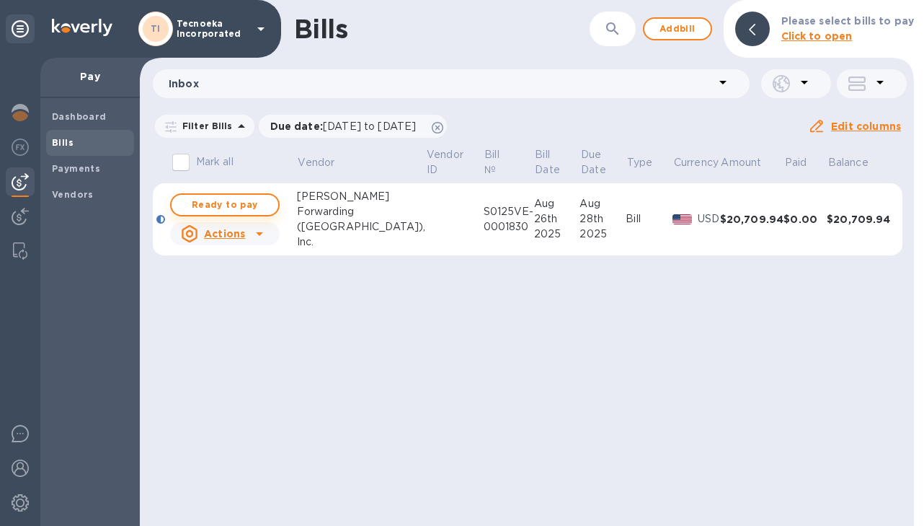
click at [252, 203] on span "Ready to pay" at bounding box center [225, 204] width 84 height 17
checkbox input "true"
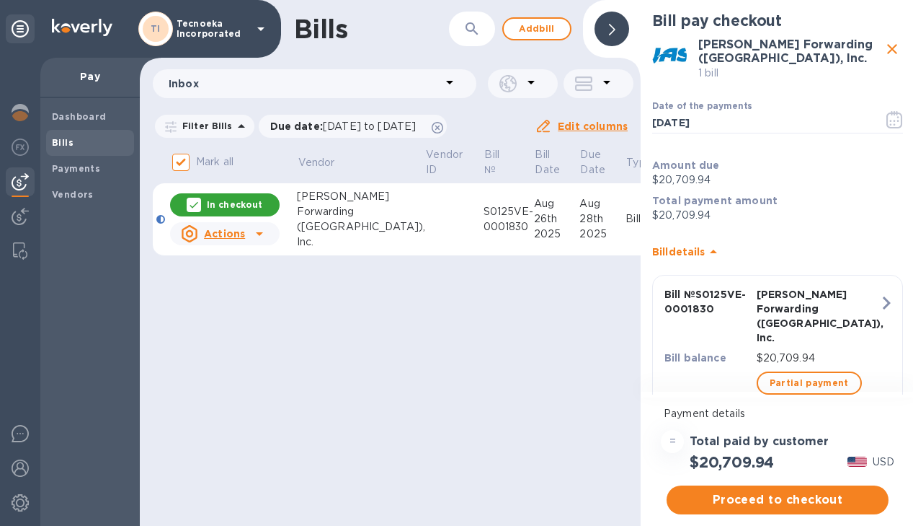
click at [883, 290] on icon "button" at bounding box center [887, 303] width 26 height 26
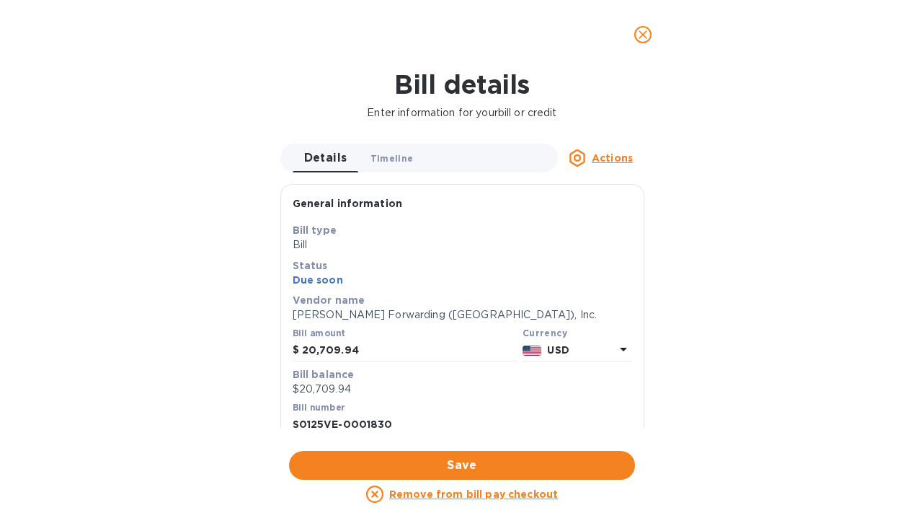
click at [402, 154] on span "Timeline 0" at bounding box center [392, 158] width 43 height 15
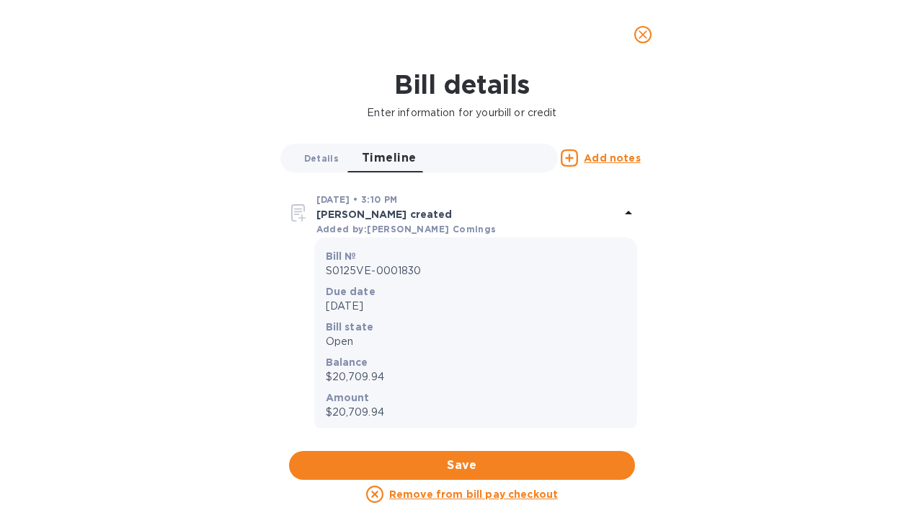
click at [330, 155] on span "Details 0" at bounding box center [321, 158] width 35 height 15
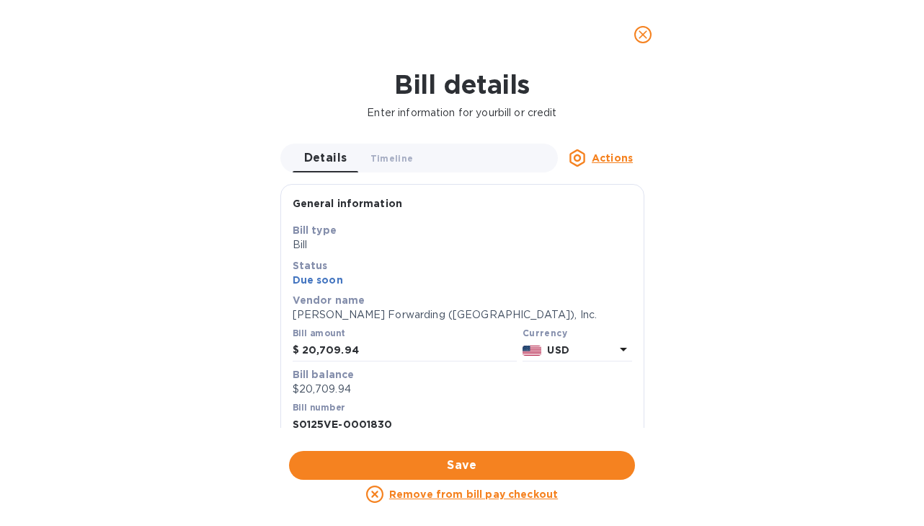
click at [613, 150] on div "Details 0 Timeline 0 Actions" at bounding box center [462, 157] width 364 height 29
click at [613, 154] on u "Actions" at bounding box center [612, 158] width 41 height 12
click at [613, 154] on div at bounding box center [462, 263] width 924 height 526
click at [648, 32] on icon "close" at bounding box center [643, 34] width 14 height 14
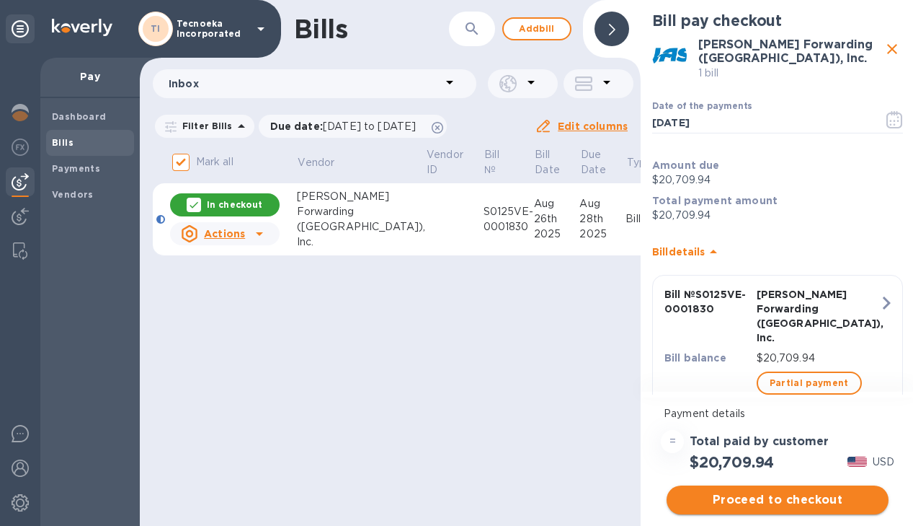
click at [754, 499] on span "Proceed to checkout" at bounding box center [777, 499] width 199 height 17
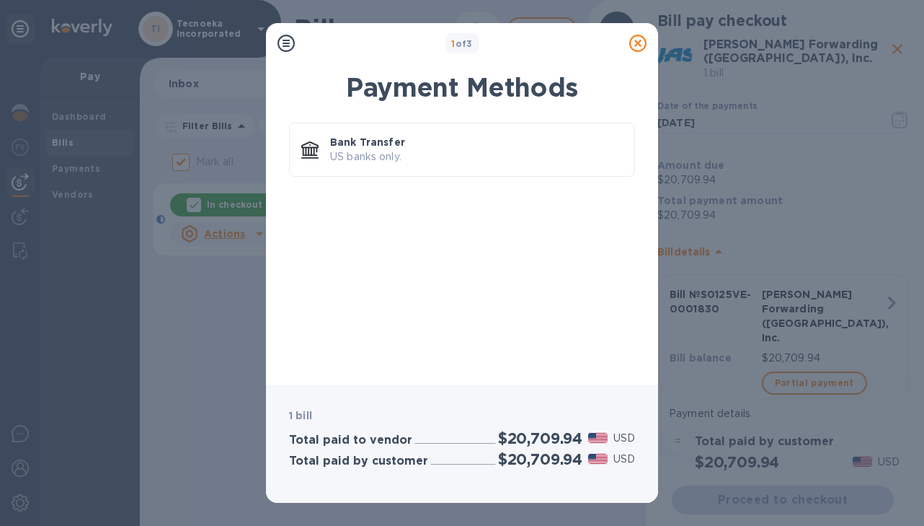
click at [636, 43] on icon at bounding box center [637, 43] width 17 height 17
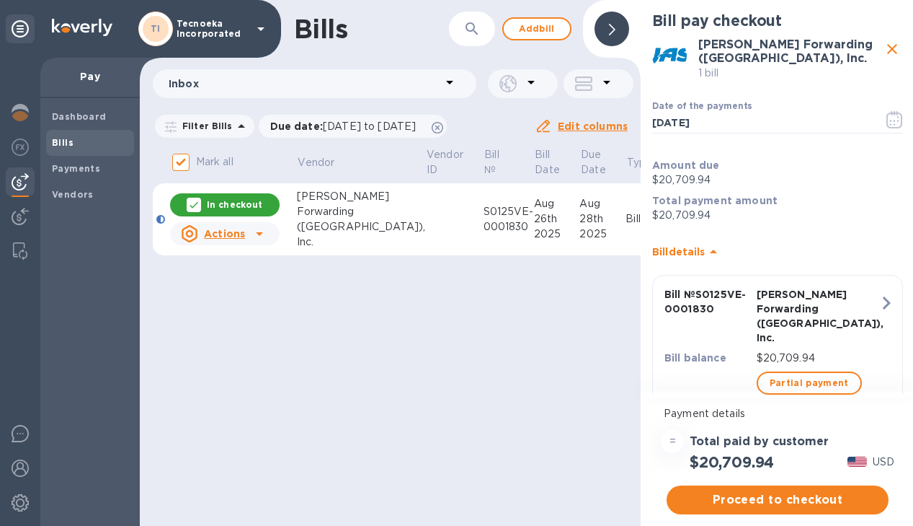
scroll to position [11, 0]
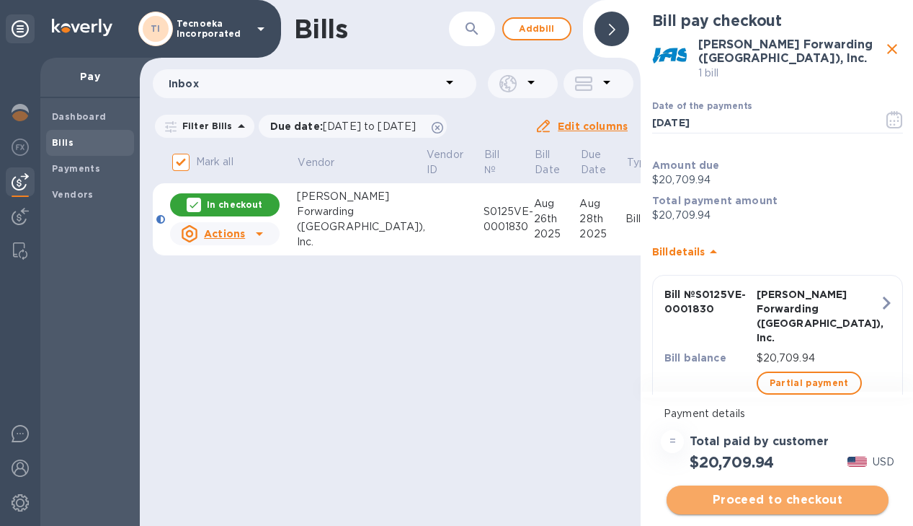
click at [716, 494] on span "Proceed to checkout" at bounding box center [777, 499] width 199 height 17
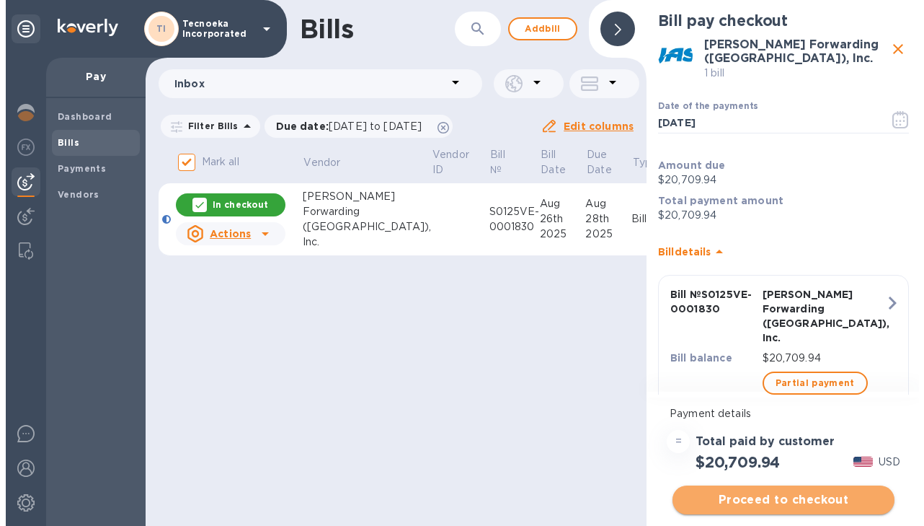
scroll to position [0, 0]
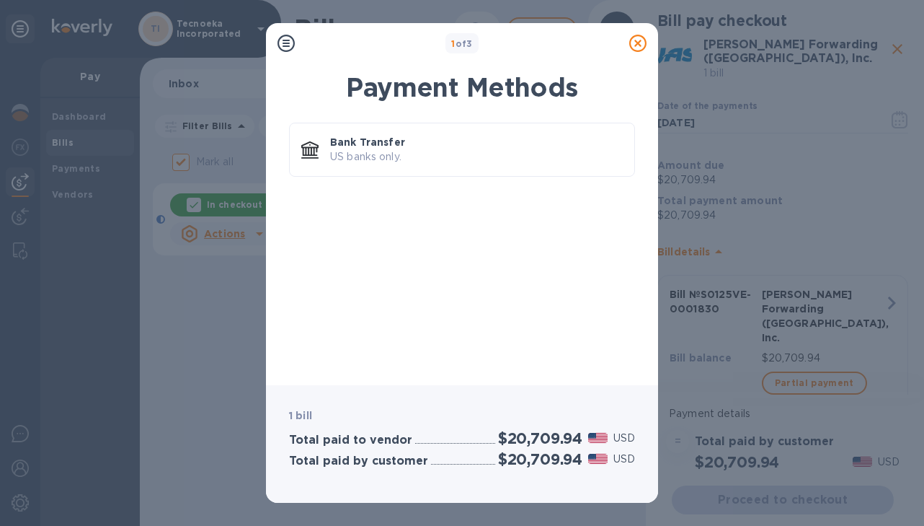
click at [642, 41] on icon at bounding box center [637, 43] width 17 height 17
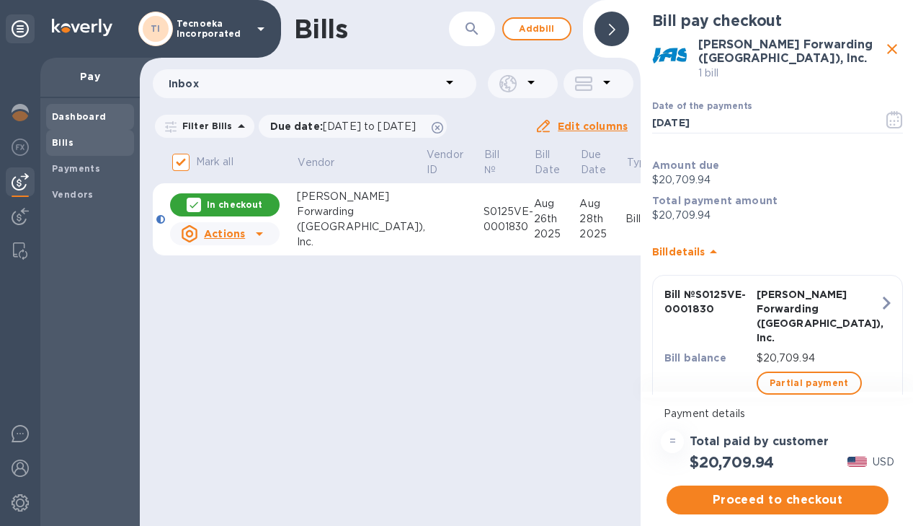
click at [62, 120] on b "Dashboard" at bounding box center [79, 116] width 55 height 11
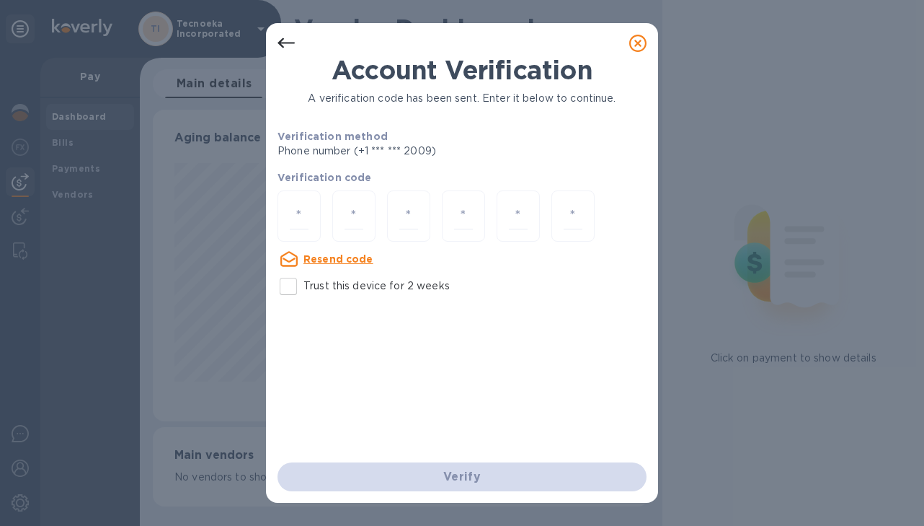
scroll to position [311, 497]
click at [279, 42] on icon at bounding box center [286, 43] width 17 height 10
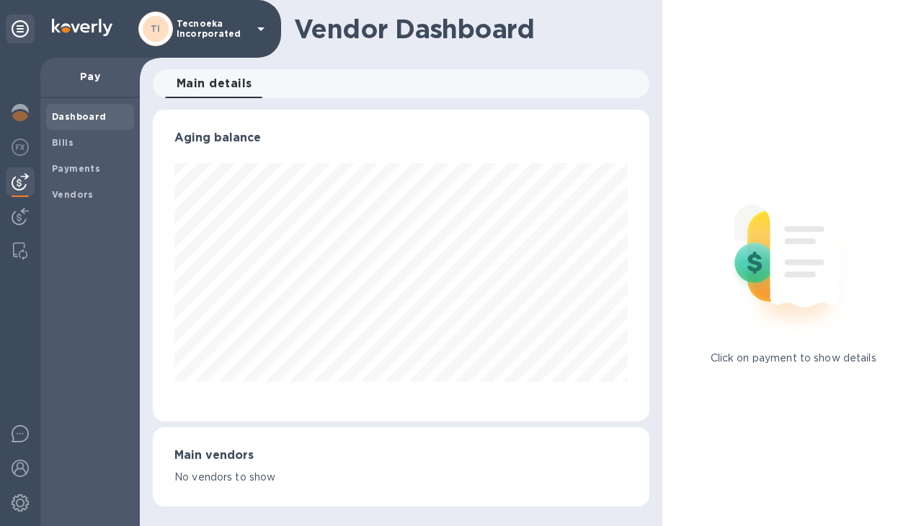
click at [105, 115] on span "Dashboard" at bounding box center [90, 117] width 76 height 14
click at [101, 118] on b "Dashboard" at bounding box center [79, 116] width 55 height 11
click at [69, 145] on b "Bills" at bounding box center [63, 142] width 22 height 11
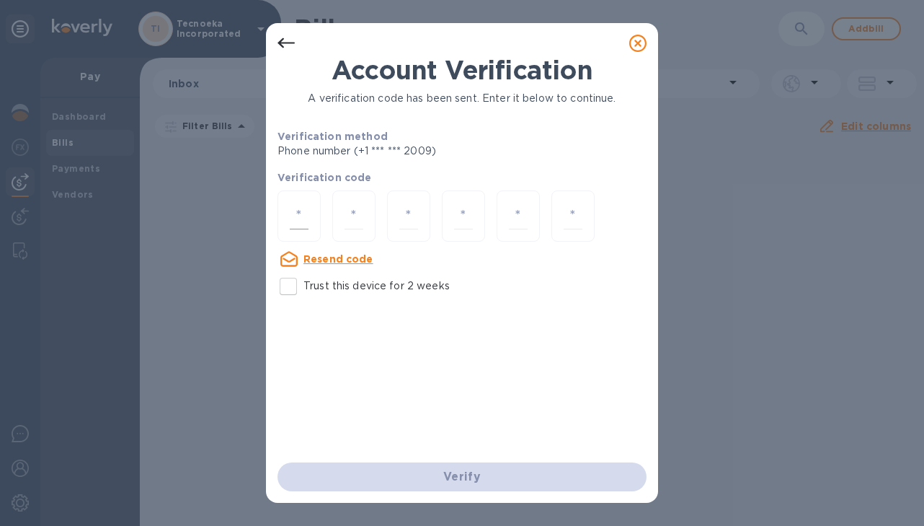
click at [300, 218] on input "number" at bounding box center [299, 216] width 19 height 27
type input "2"
type input "7"
type input "2"
type input "6"
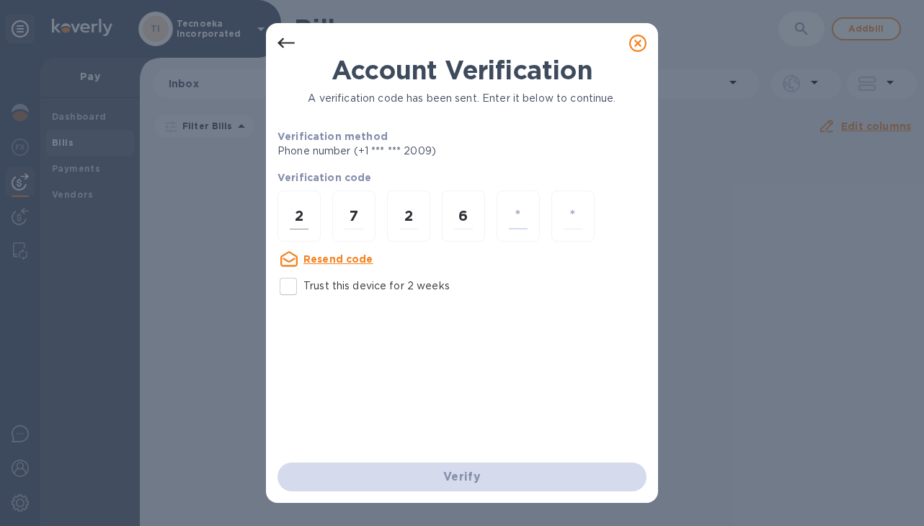
type input "7"
type input "5"
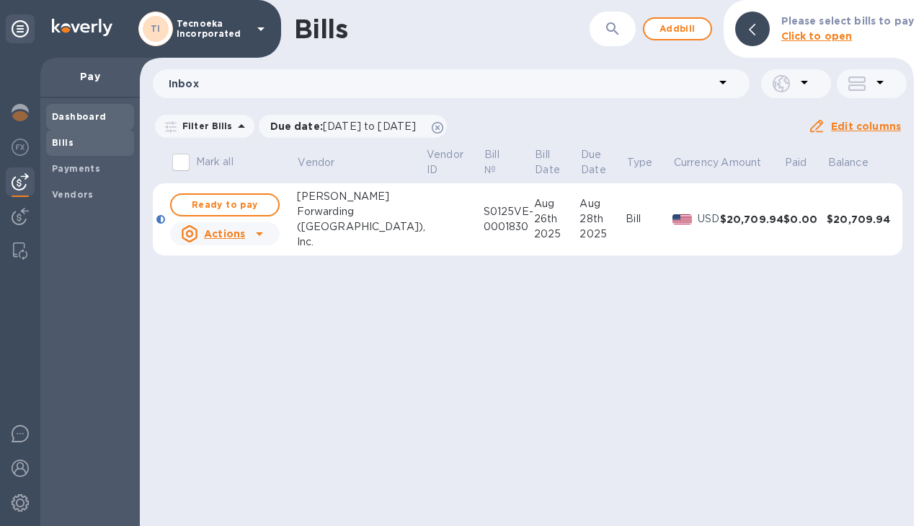
click at [94, 111] on span "Dashboard" at bounding box center [79, 117] width 55 height 14
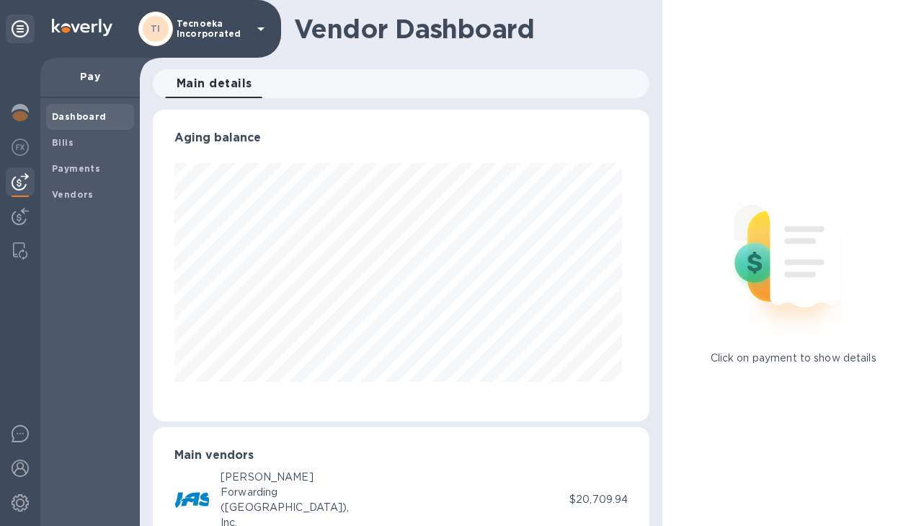
scroll to position [311, 492]
click at [94, 163] on b "Payments" at bounding box center [76, 168] width 48 height 11
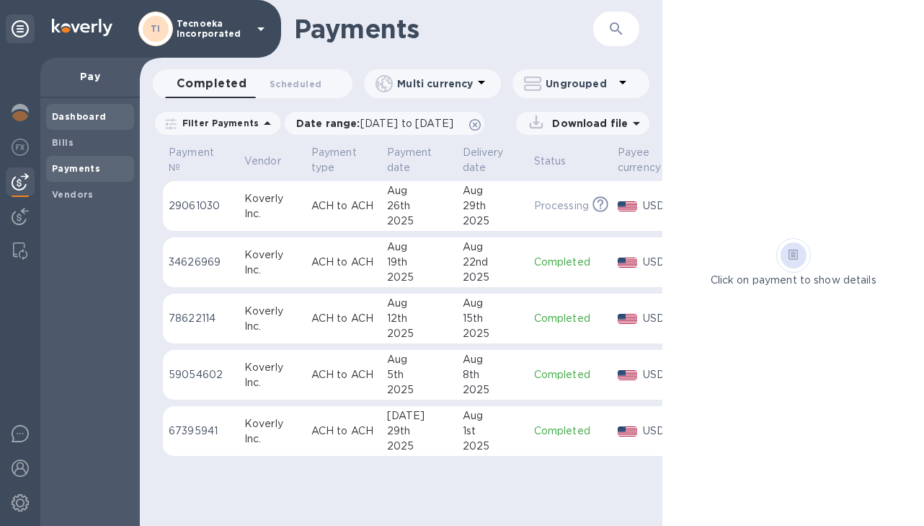
click at [87, 122] on span "Dashboard" at bounding box center [79, 117] width 55 height 14
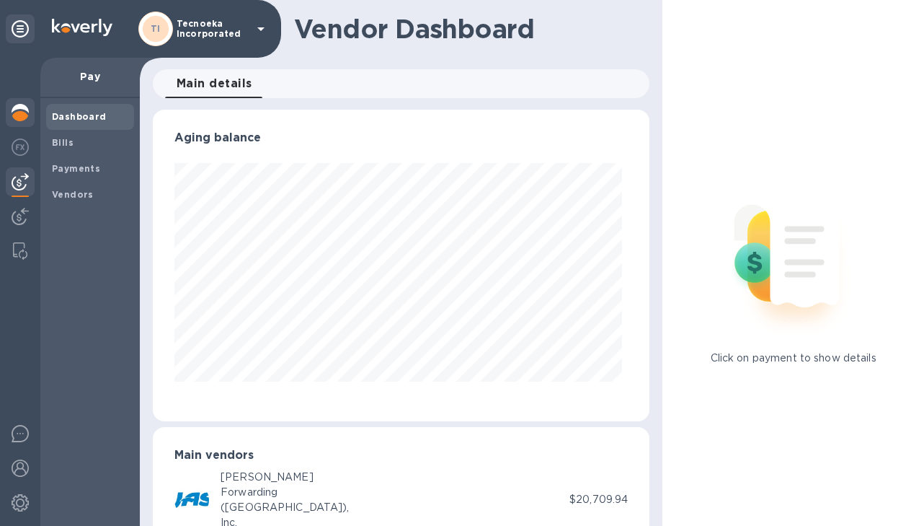
click at [19, 107] on img at bounding box center [20, 112] width 17 height 17
